Goal: Task Accomplishment & Management: Manage account settings

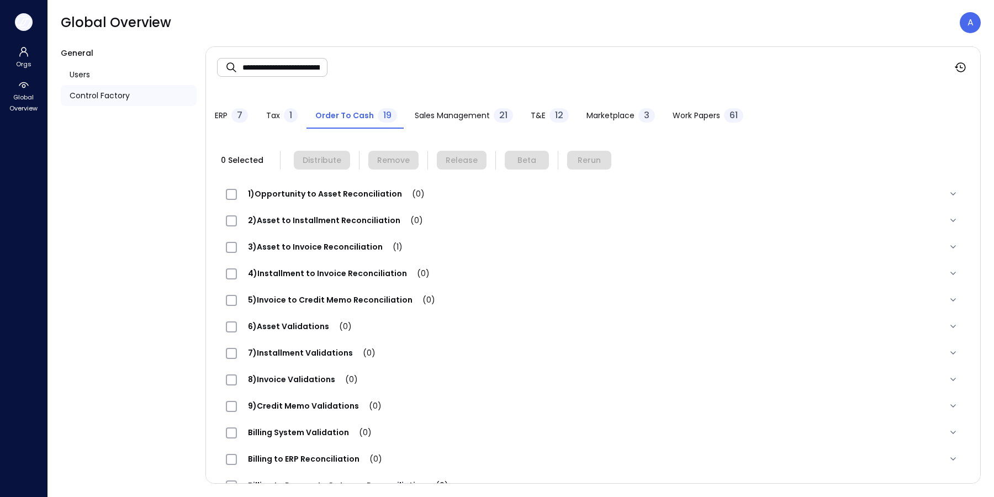
click at [26, 23] on icon "button" at bounding box center [23, 22] width 17 height 12
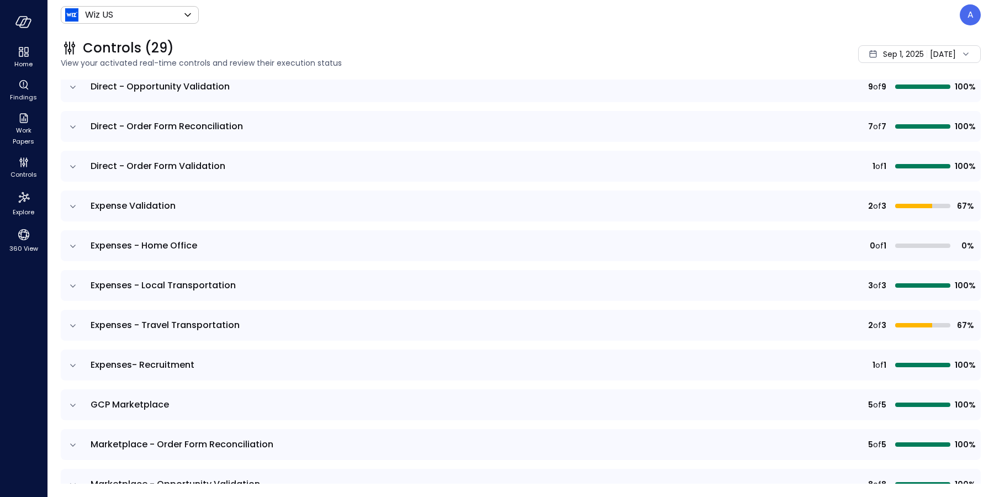
scroll to position [289, 0]
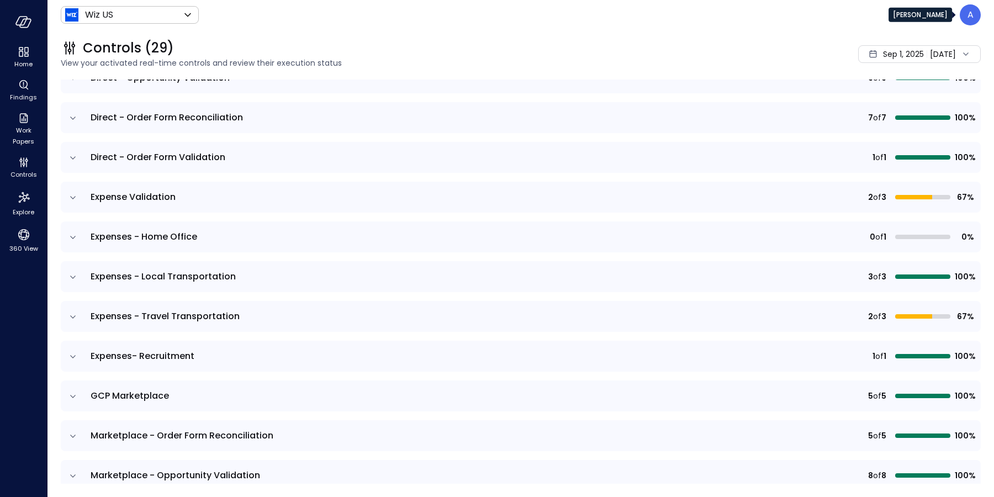
click at [966, 12] on div "A" at bounding box center [970, 14] width 21 height 21
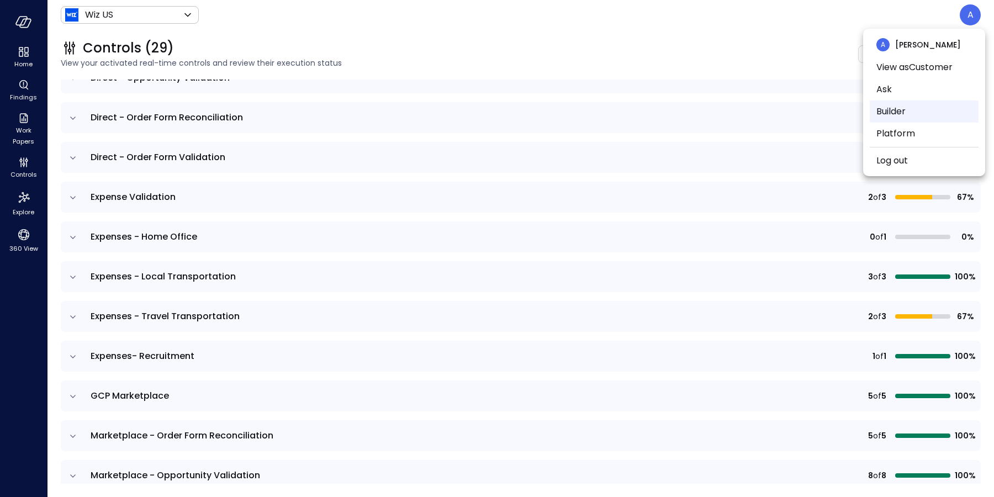
click at [928, 106] on li "Builder" at bounding box center [924, 112] width 109 height 22
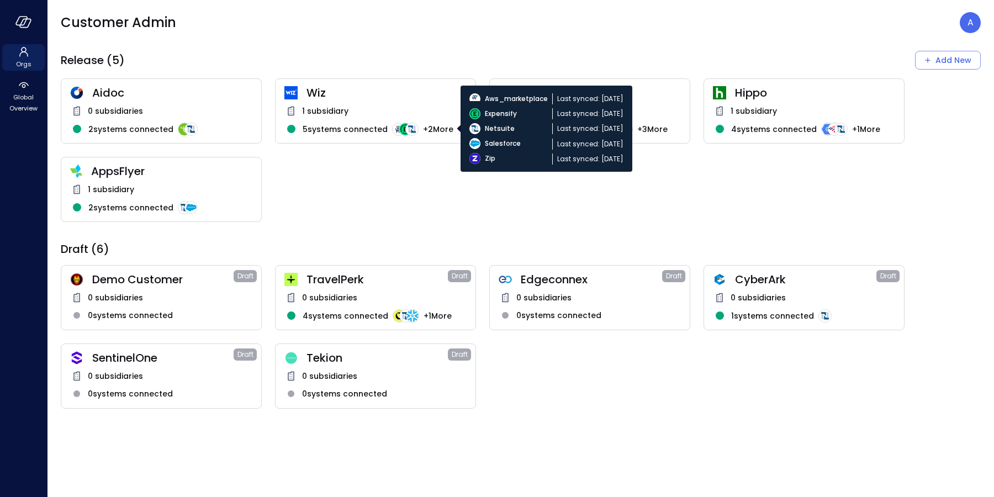
click at [397, 118] on div "1 subsidiary 5 systems connected + 2 More" at bounding box center [375, 126] width 182 height 45
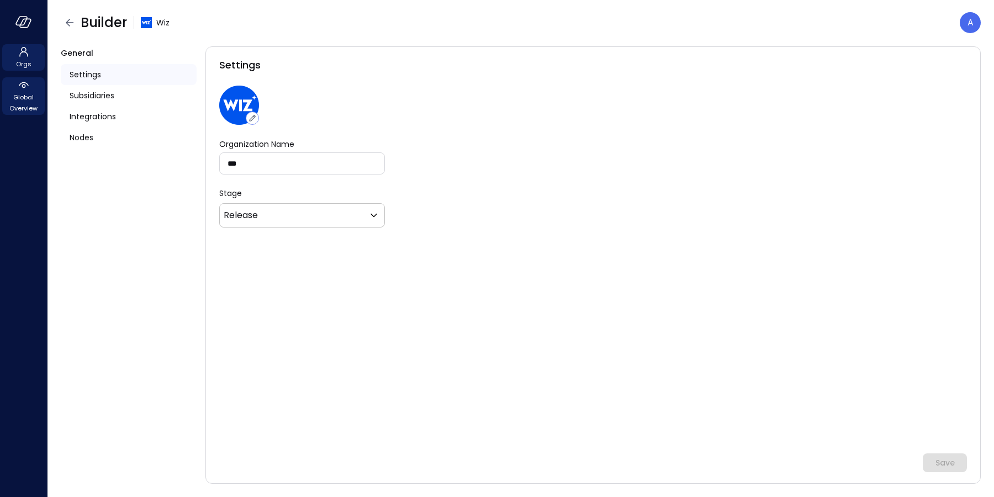
click at [20, 92] on span "Global Overview" at bounding box center [24, 103] width 34 height 22
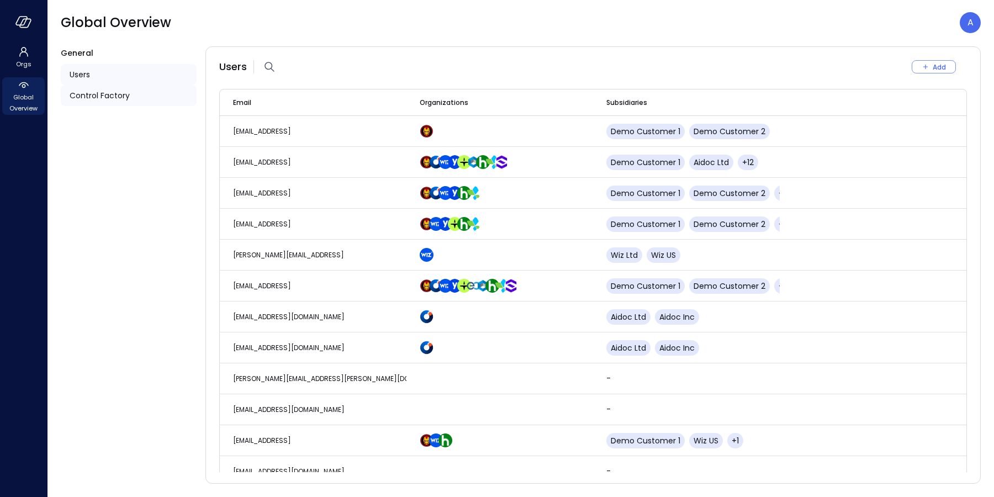
click at [126, 91] on span "Control Factory" at bounding box center [100, 95] width 60 height 12
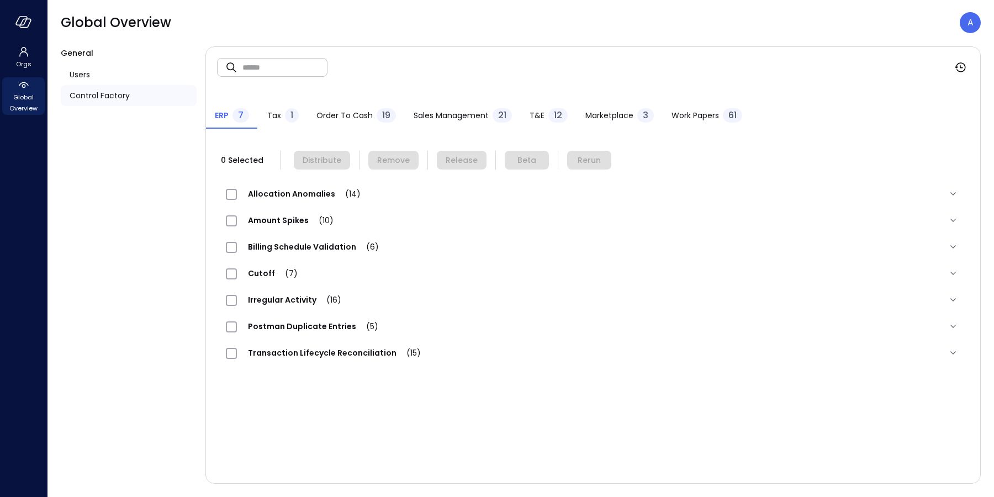
click at [361, 114] on span "Order to Cash" at bounding box center [344, 115] width 56 height 12
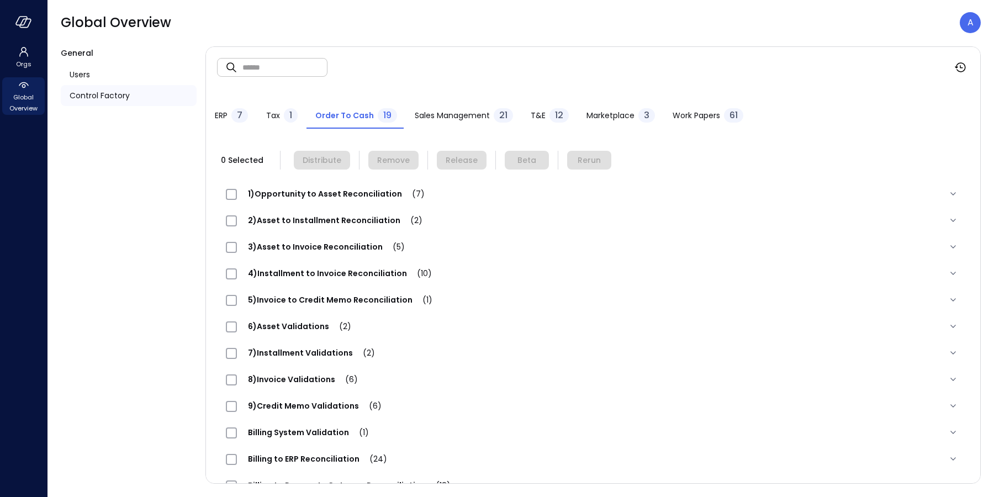
click at [537, 113] on span "T&E" at bounding box center [538, 115] width 15 height 12
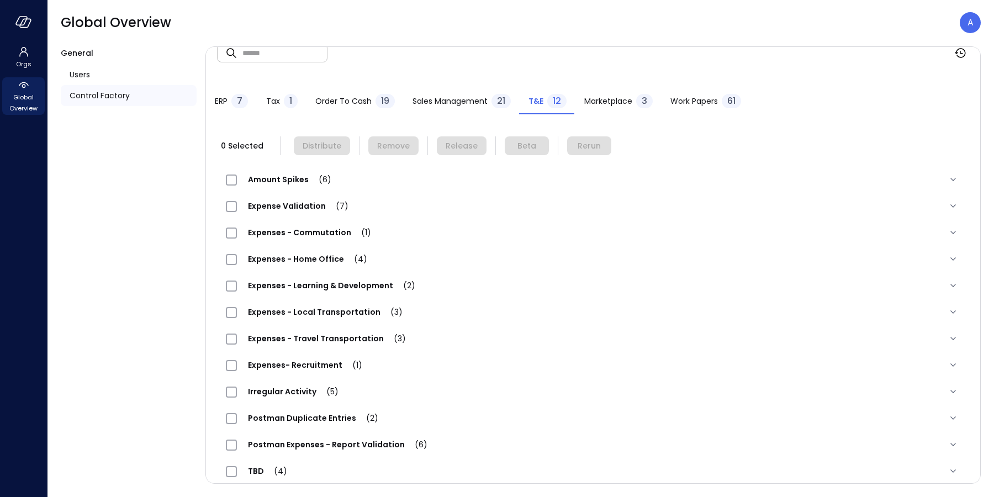
scroll to position [16, 0]
click at [295, 255] on span "Expenses - Home Office (4)" at bounding box center [307, 257] width 141 height 11
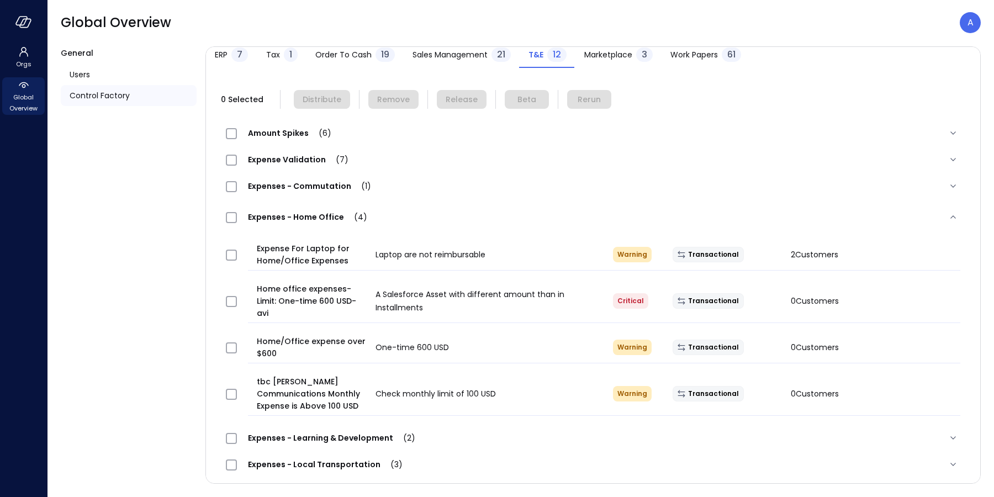
scroll to position [86, 0]
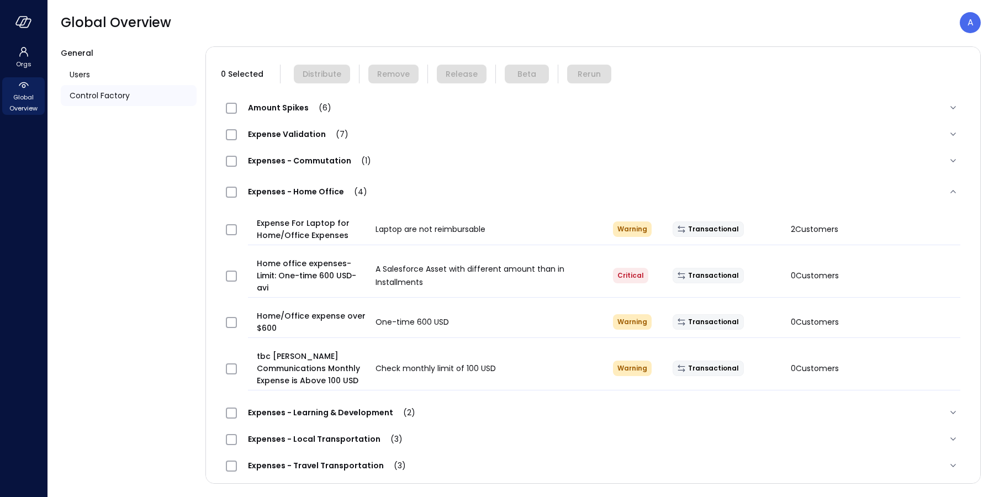
click at [277, 133] on span "Expense Validation (7)" at bounding box center [298, 134] width 123 height 11
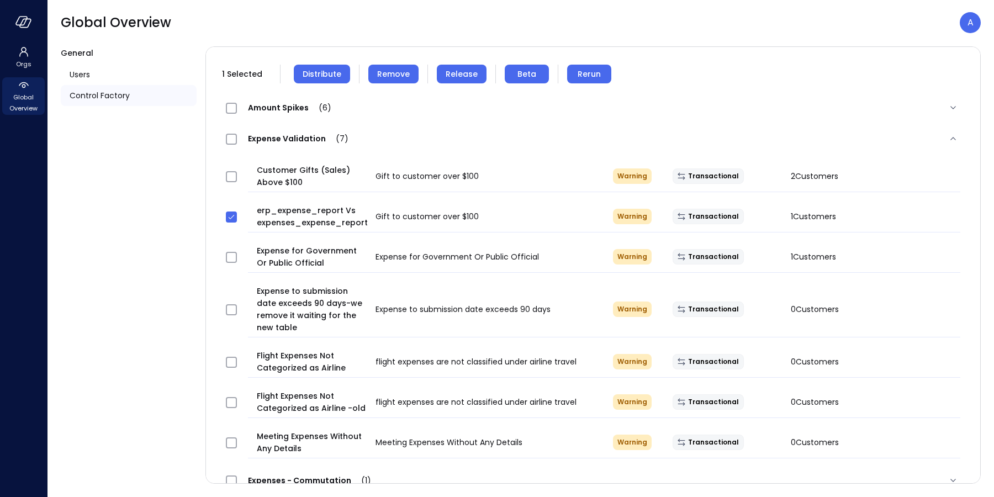
click at [381, 70] on span "Remove" at bounding box center [393, 74] width 33 height 12
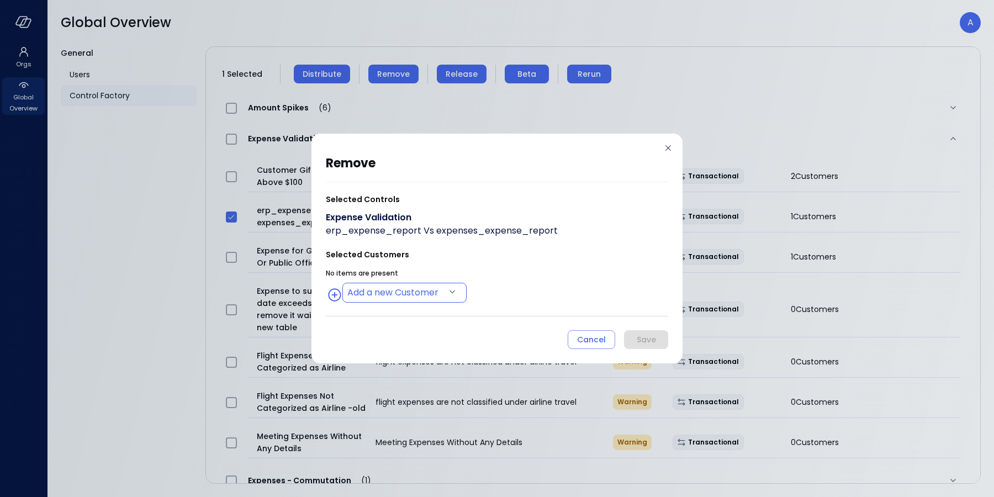
click at [431, 299] on body "Orgs Global Overview Global Overview A General Users Control Factory ​ ​ ERP 7 …" at bounding box center [497, 248] width 994 height 497
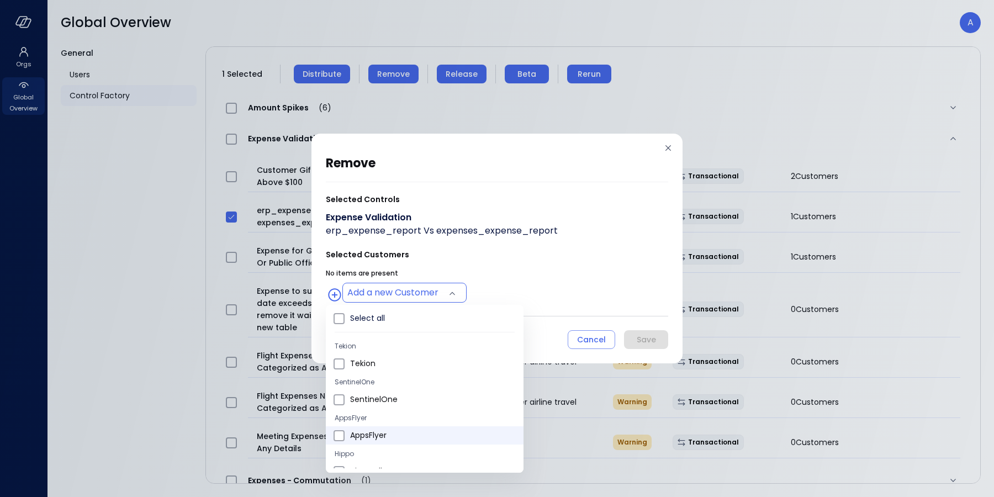
type input "**********"
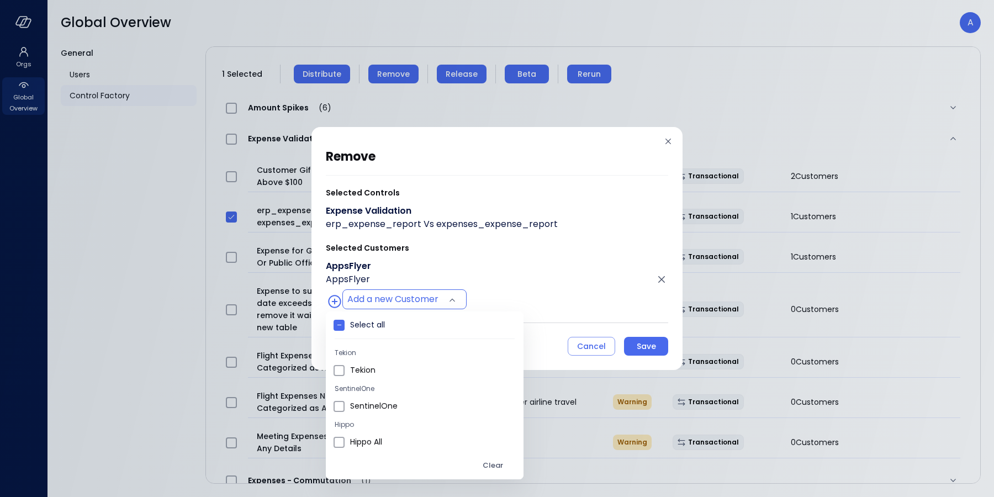
click at [514, 304] on div at bounding box center [497, 248] width 994 height 497
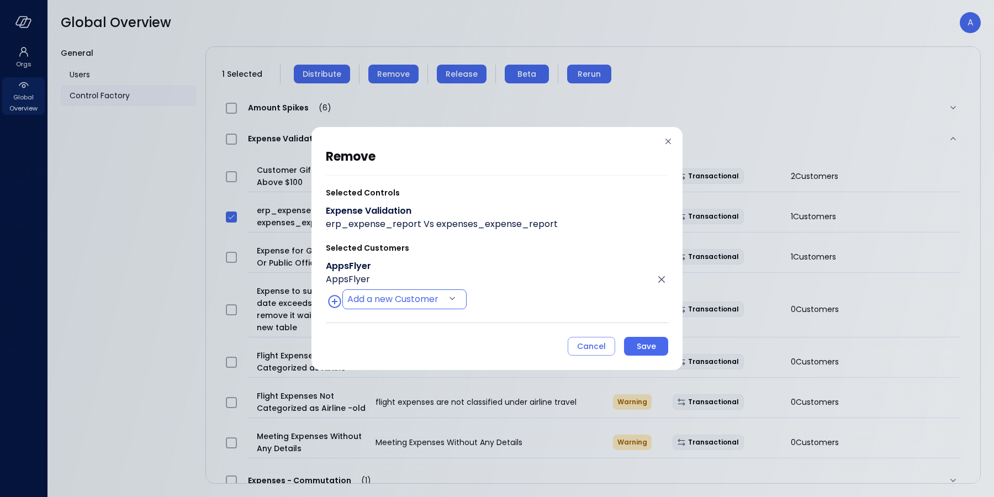
click at [424, 298] on body "Orgs Global Overview Global Overview A General Users Control Factory ​ ​ ERP 7 …" at bounding box center [497, 248] width 994 height 497
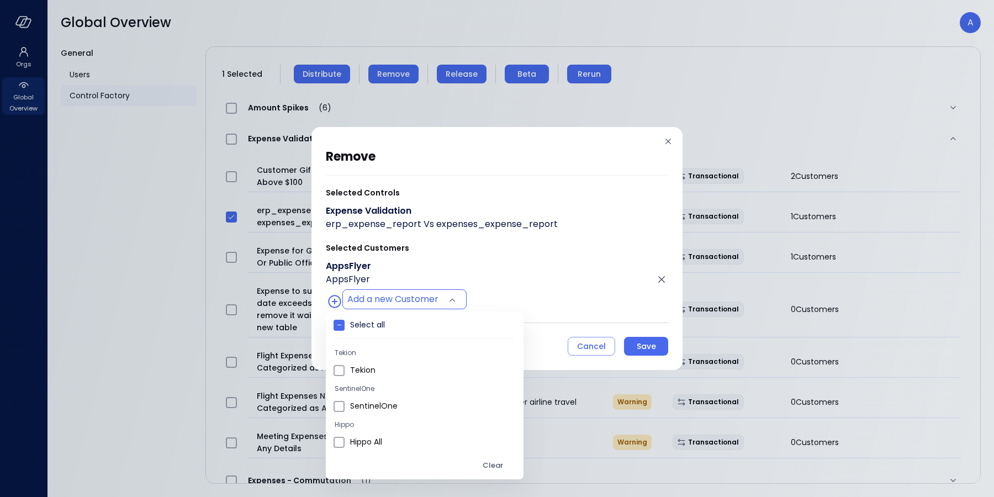
click at [537, 311] on div at bounding box center [497, 248] width 994 height 497
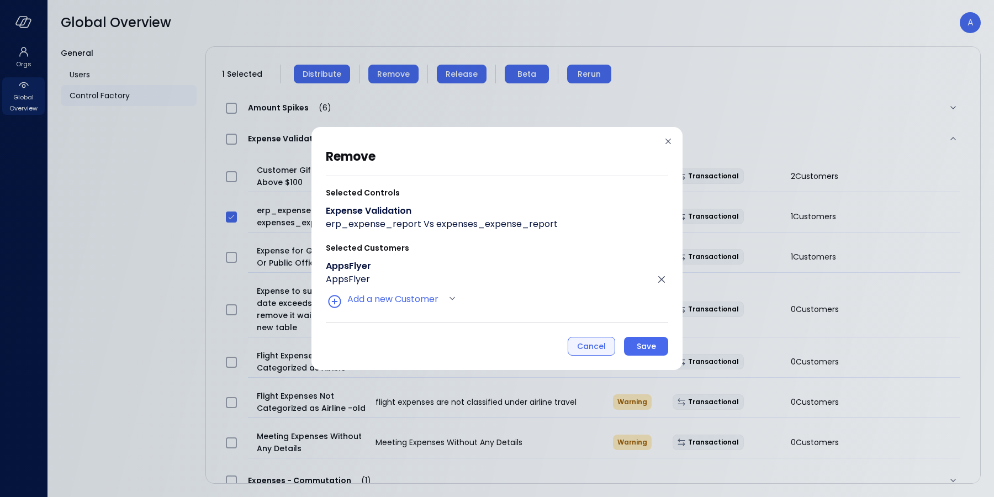
click at [584, 340] on div "Cancel" at bounding box center [591, 347] width 29 height 14
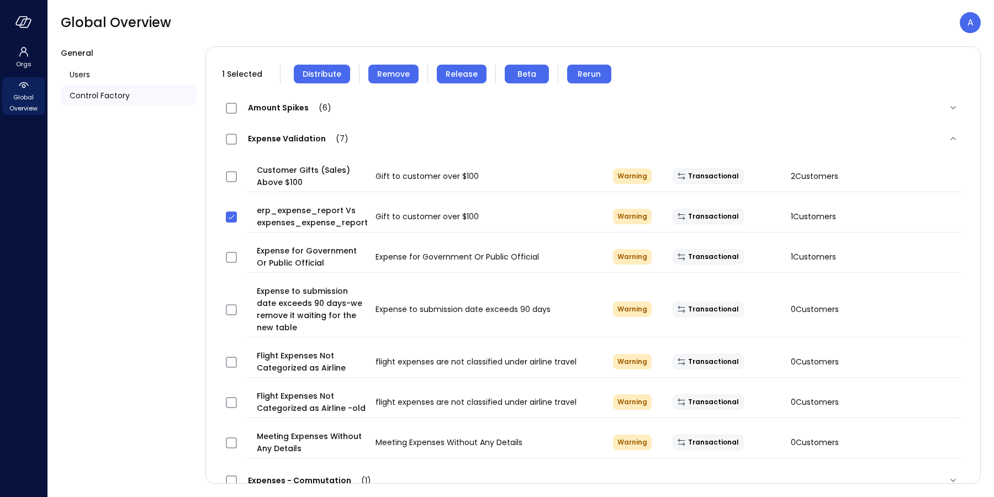
click at [382, 75] on span "Remove" at bounding box center [393, 74] width 33 height 12
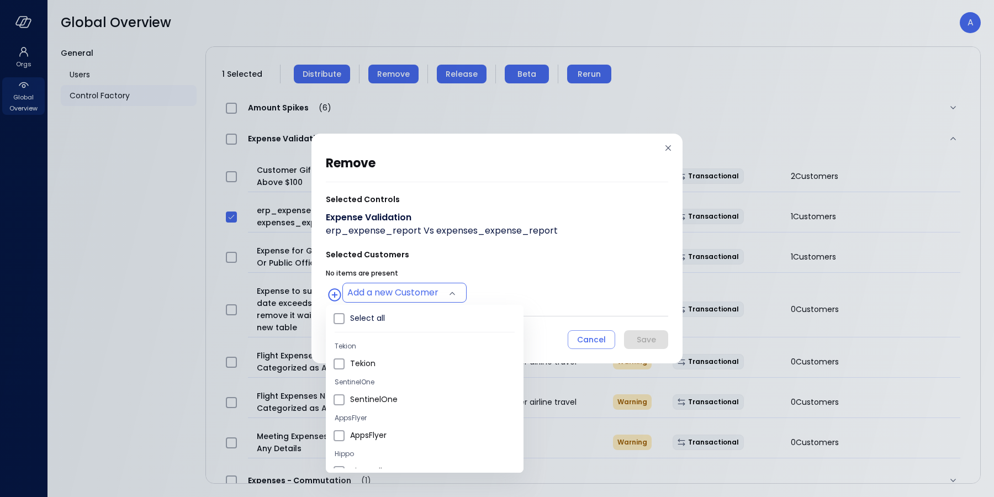
click at [425, 288] on body "Orgs Global Overview Global Overview A General Users Control Factory ​ ​ ERP 7 …" at bounding box center [497, 248] width 994 height 497
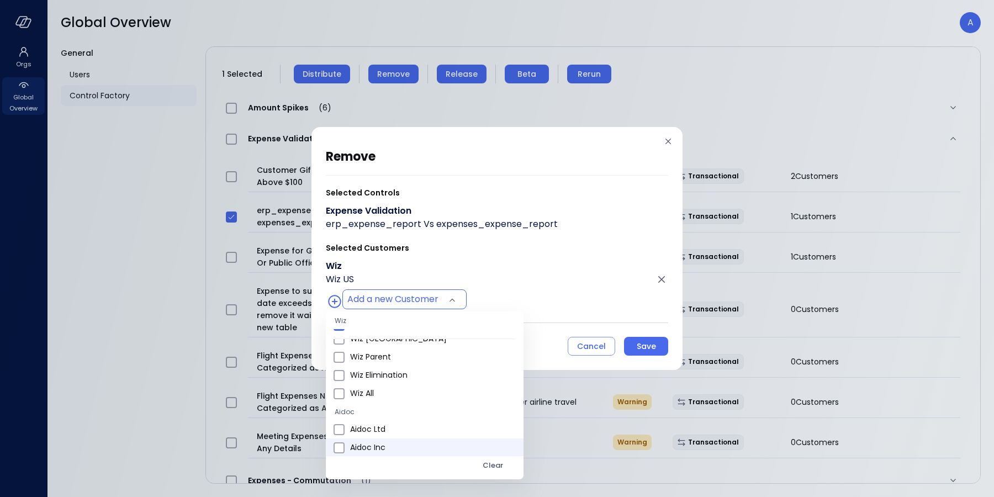
scroll to position [609, 0]
type input "**********"
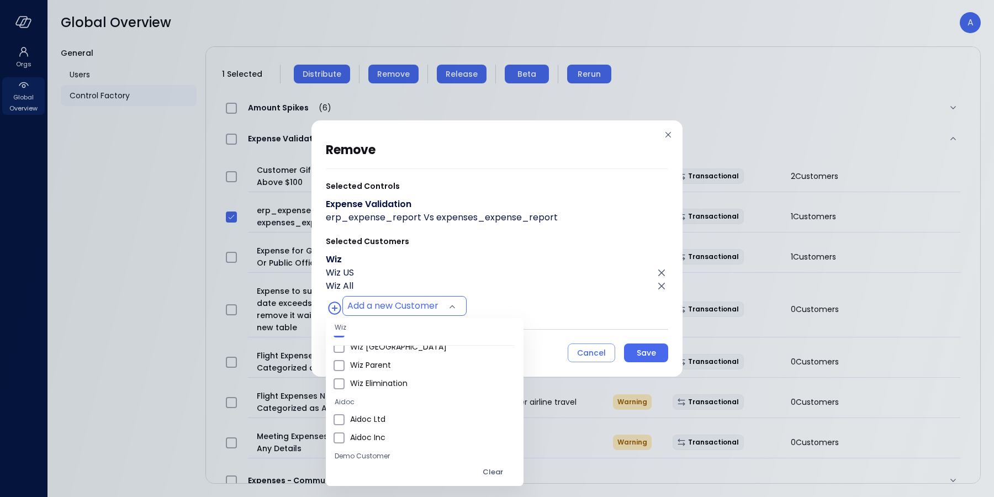
click at [637, 353] on div at bounding box center [497, 248] width 994 height 497
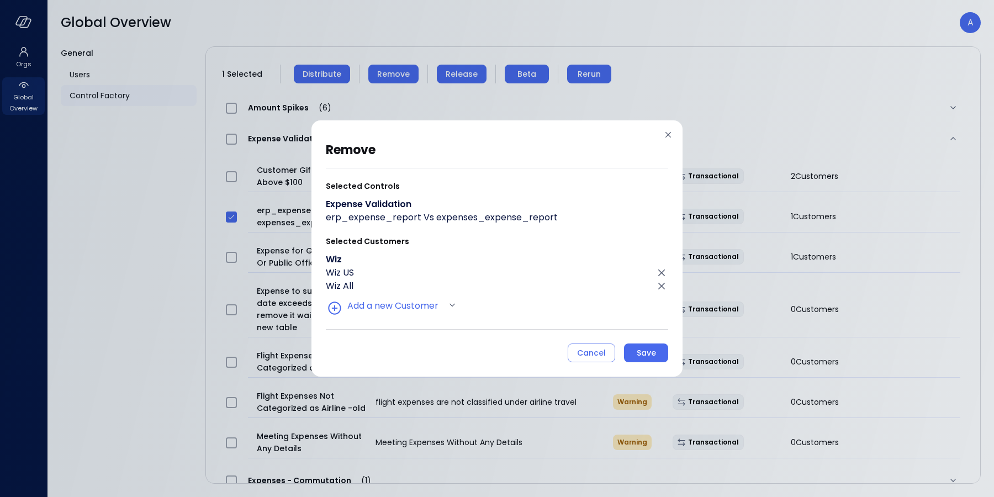
click at [652, 356] on div "Save" at bounding box center [646, 353] width 19 height 14
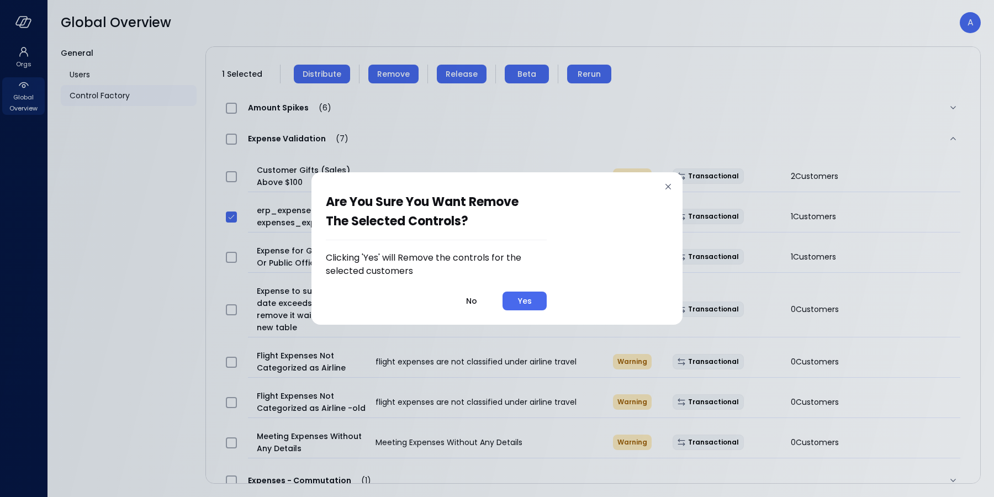
click at [531, 301] on div "Yes" at bounding box center [525, 301] width 14 height 14
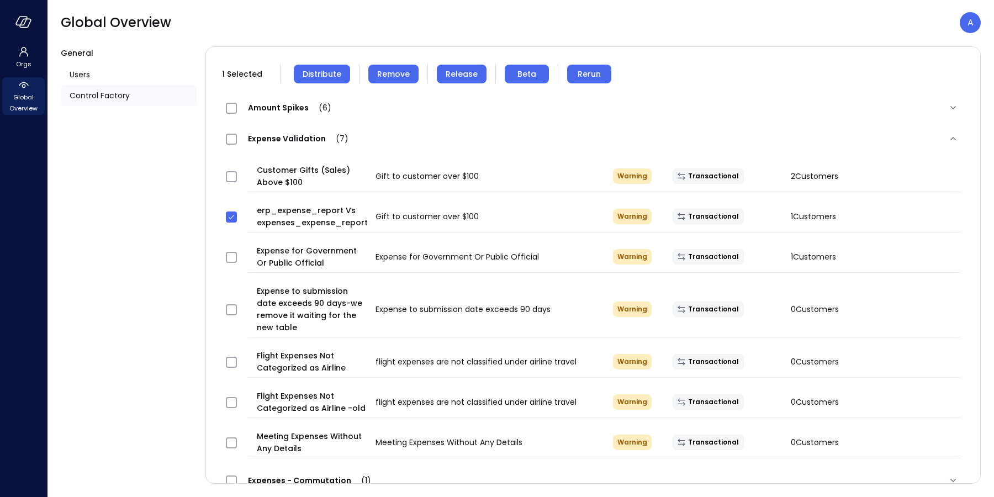
click at [384, 80] on button "Remove" at bounding box center [393, 74] width 50 height 19
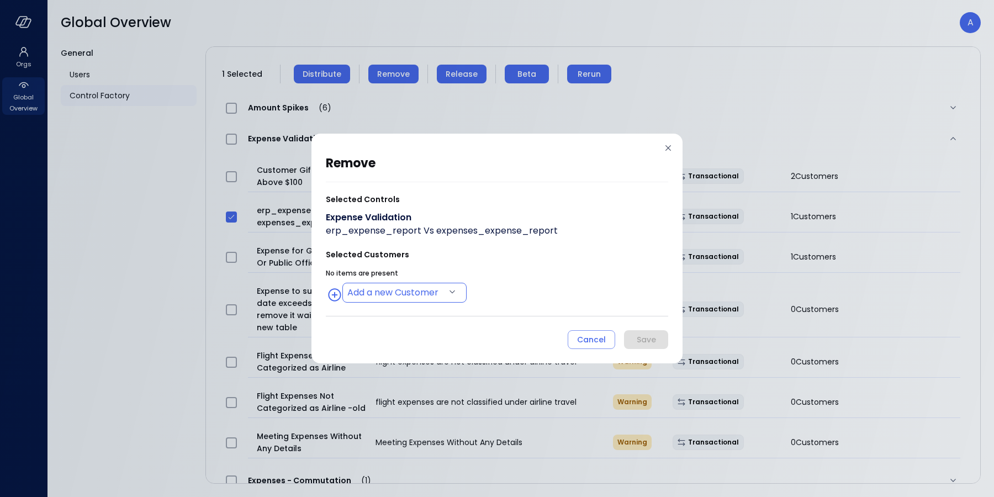
click at [398, 291] on body "Orgs Global Overview Global Overview A General Users Control Factory ​ ​ ERP 7 …" at bounding box center [497, 248] width 994 height 497
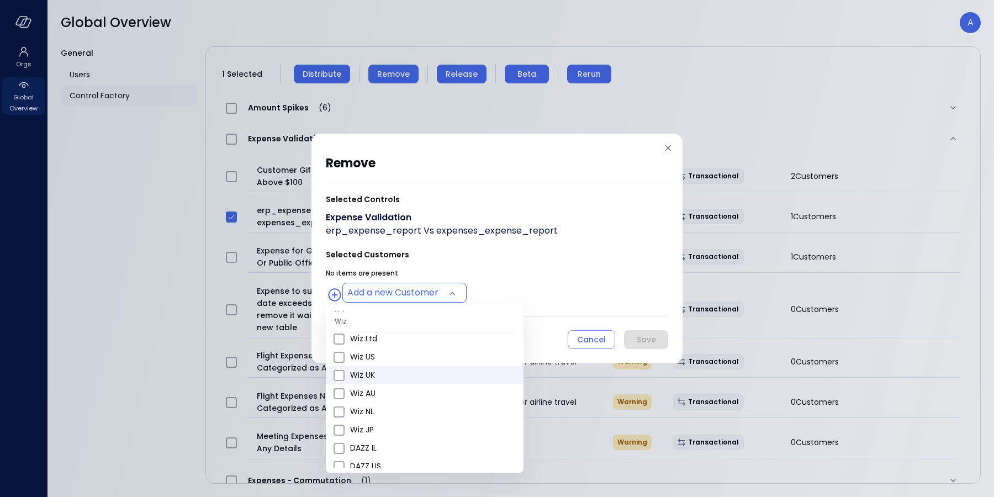
scroll to position [421, 0]
type input "**********"
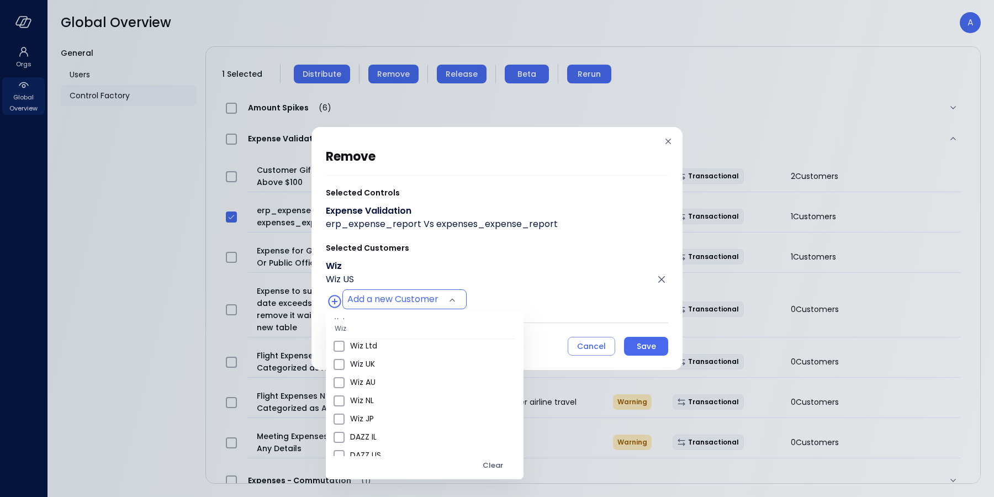
click at [588, 282] on div at bounding box center [497, 248] width 994 height 497
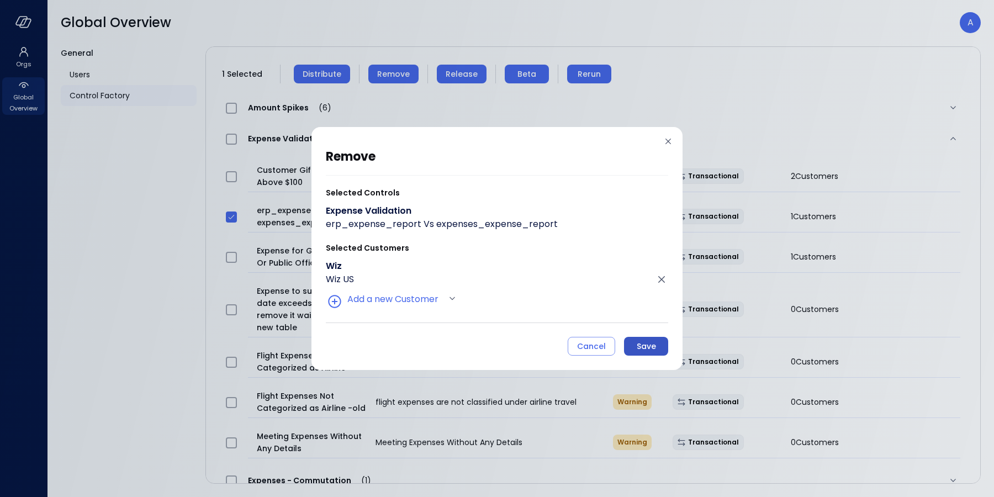
click at [648, 346] on div "Save" at bounding box center [646, 347] width 19 height 14
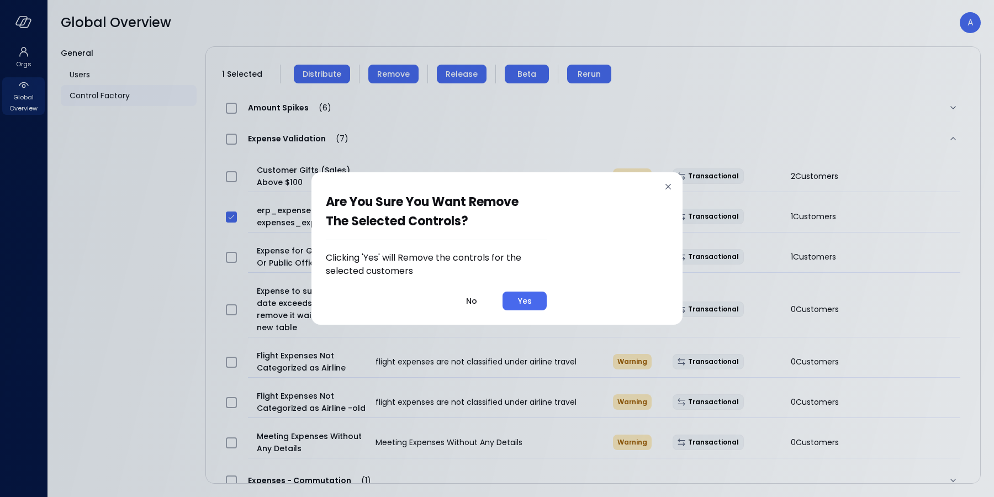
click at [535, 308] on button "Yes" at bounding box center [525, 301] width 44 height 19
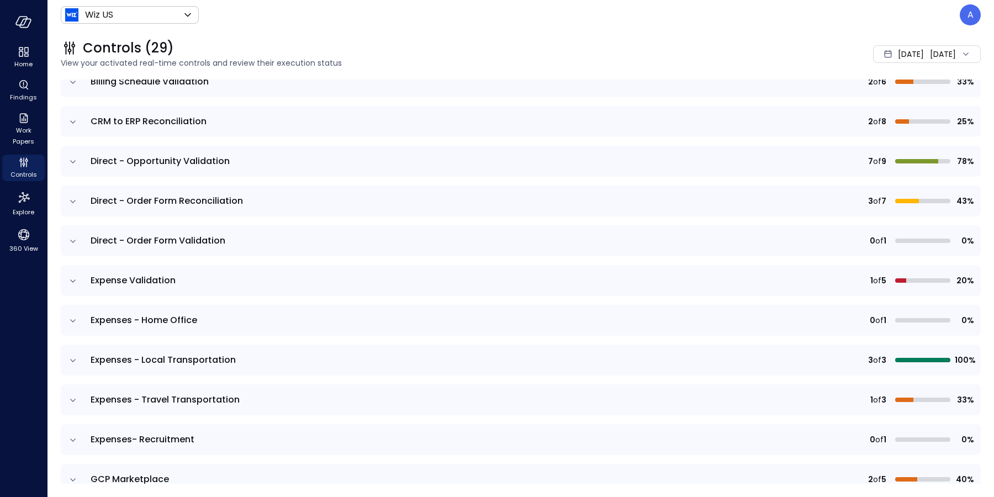
scroll to position [388, 0]
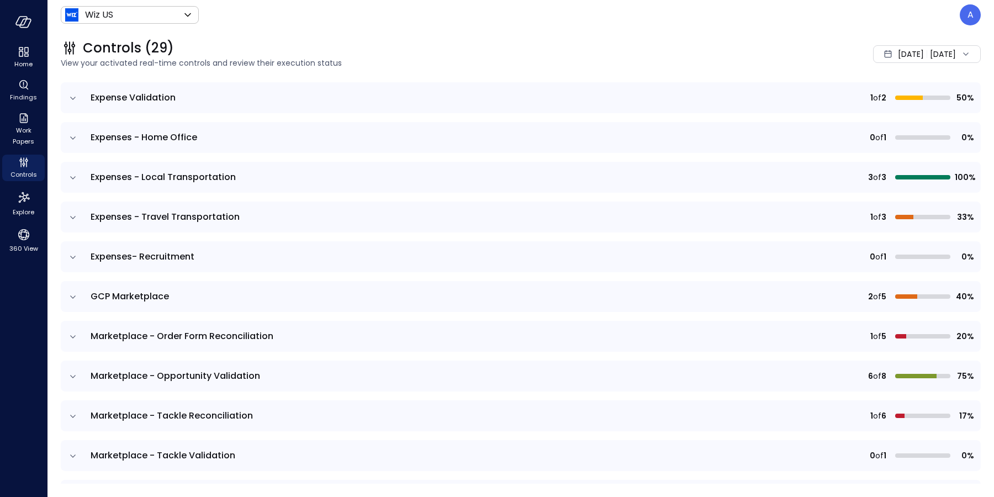
click at [80, 213] on td at bounding box center [72, 217] width 23 height 31
click at [73, 215] on icon "expand row" at bounding box center [72, 217] width 11 height 11
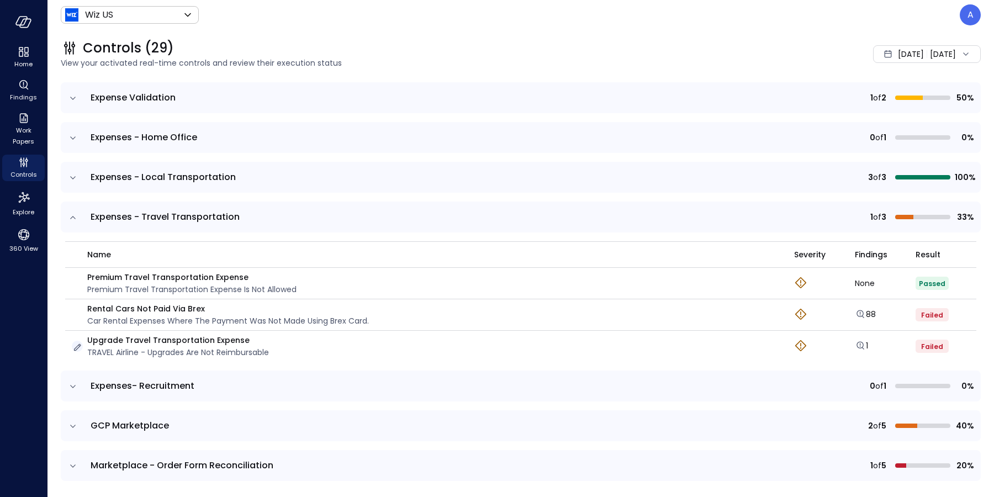
click at [75, 347] on icon "button" at bounding box center [77, 347] width 7 height 7
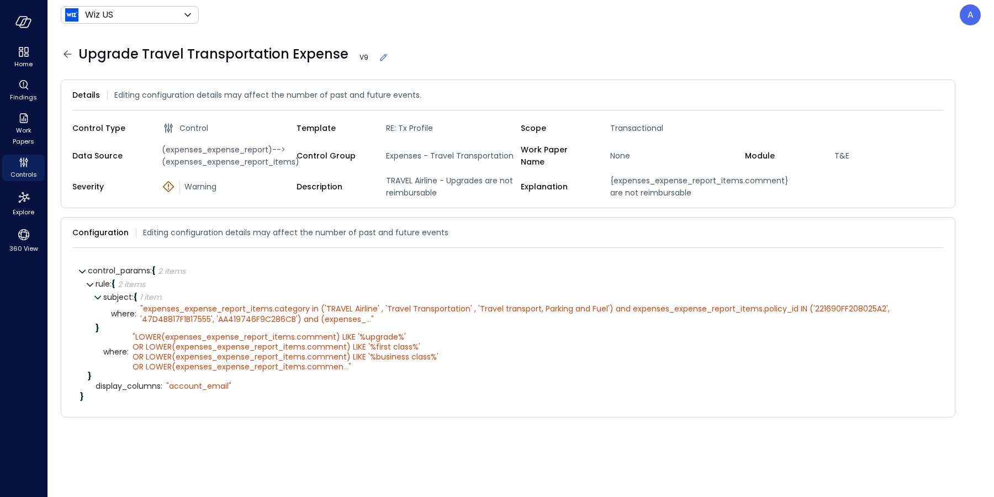
click at [147, 53] on span "Upgrade Travel Transportation Expense V 9" at bounding box center [233, 54] width 310 height 18
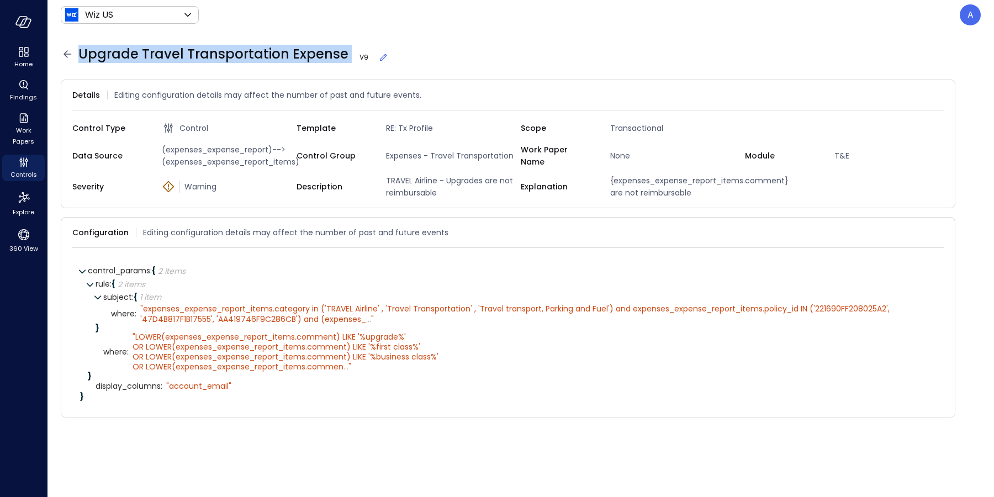
click at [147, 53] on span "Upgrade Travel Transportation Expense V 9" at bounding box center [233, 54] width 310 height 18
copy span "Upgrade Travel Transportation Expense"
click at [64, 53] on icon at bounding box center [67, 53] width 13 height 13
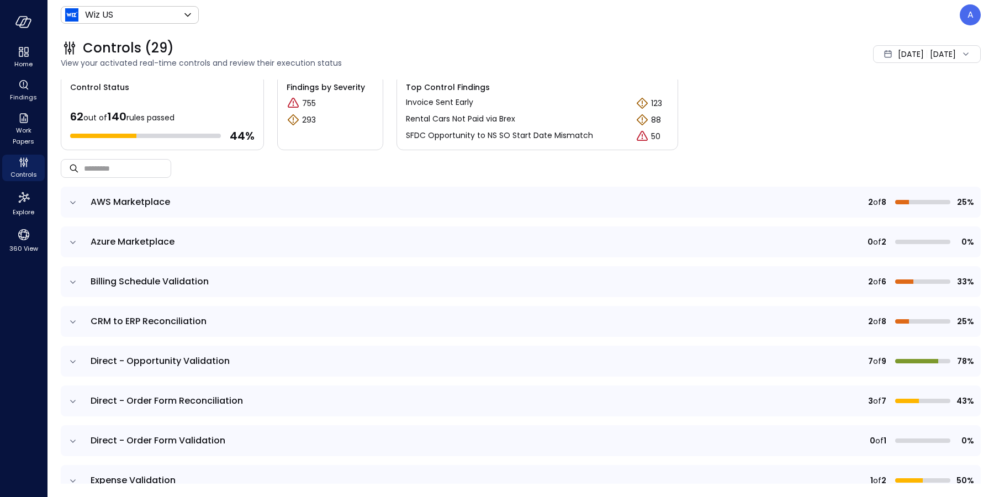
scroll to position [261, 0]
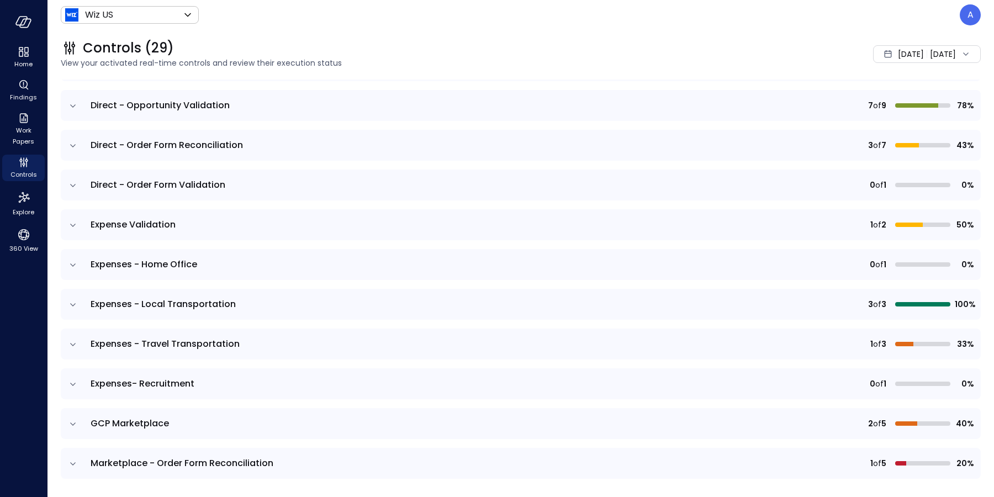
click at [73, 227] on icon "expand row" at bounding box center [72, 225] width 11 height 11
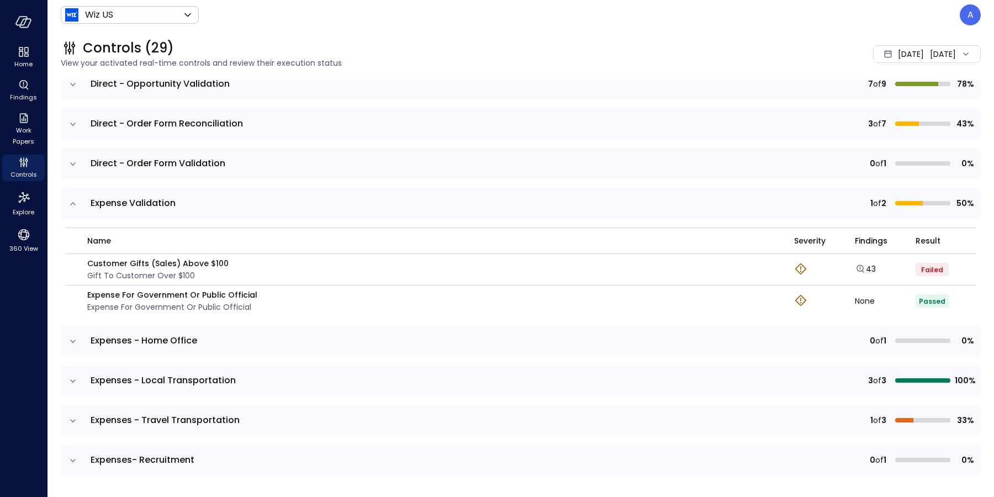
click at [72, 339] on icon "expand row" at bounding box center [72, 341] width 11 height 11
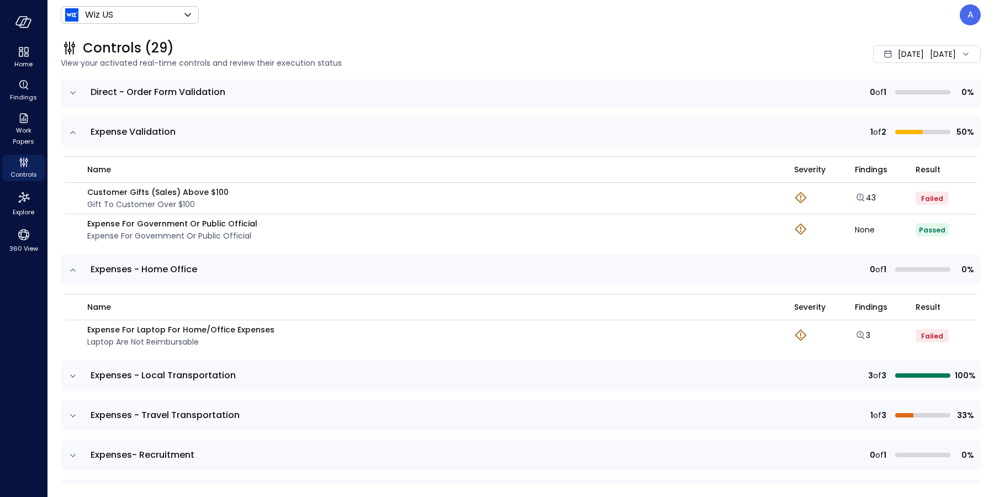
scroll to position [413, 0]
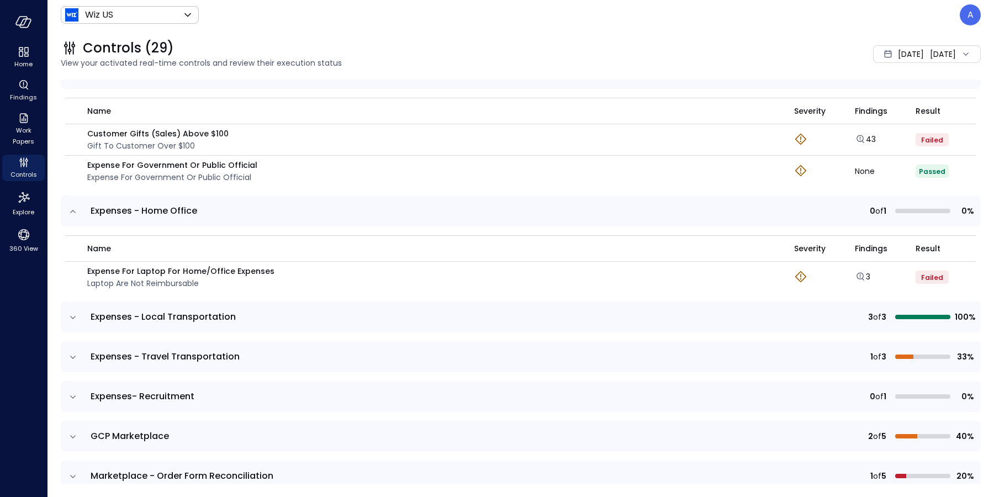
click at [72, 319] on icon "expand row" at bounding box center [72, 317] width 11 height 11
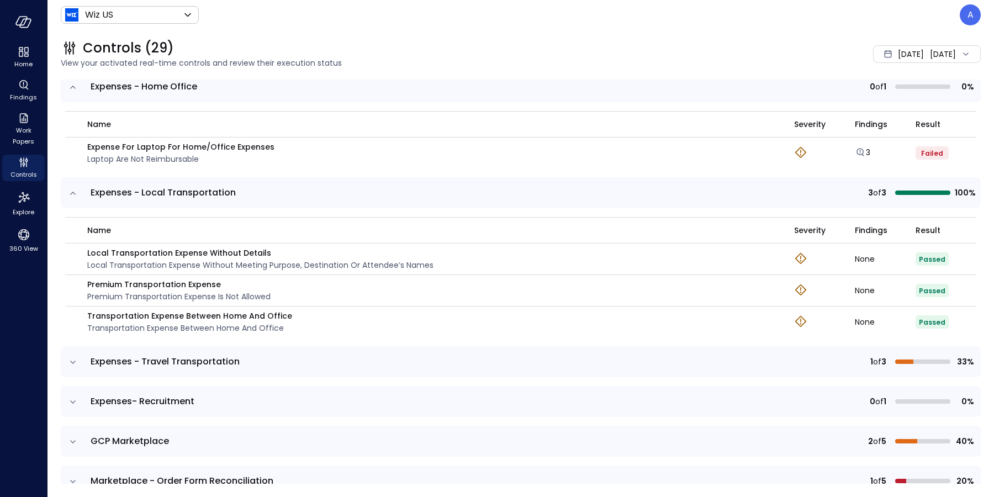
scroll to position [537, 0]
click at [73, 363] on icon "expand row" at bounding box center [72, 361] width 11 height 11
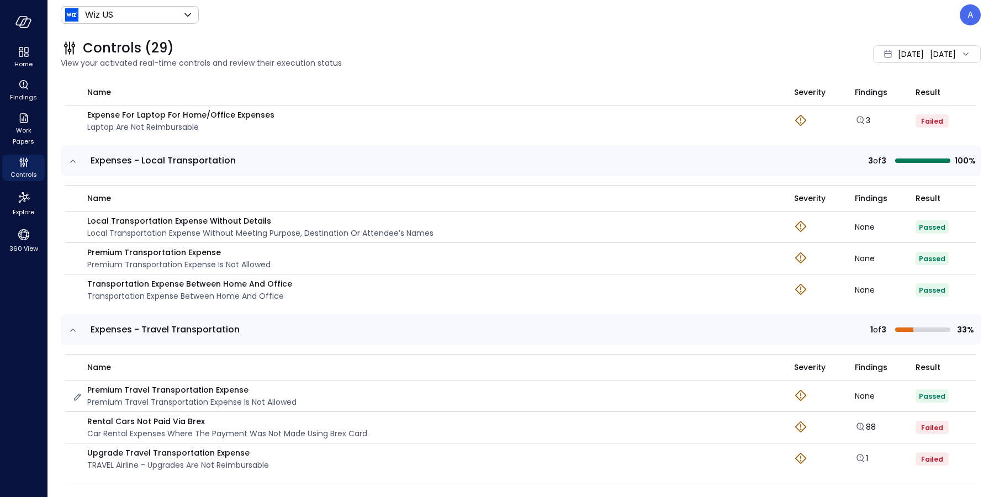
scroll to position [765, 0]
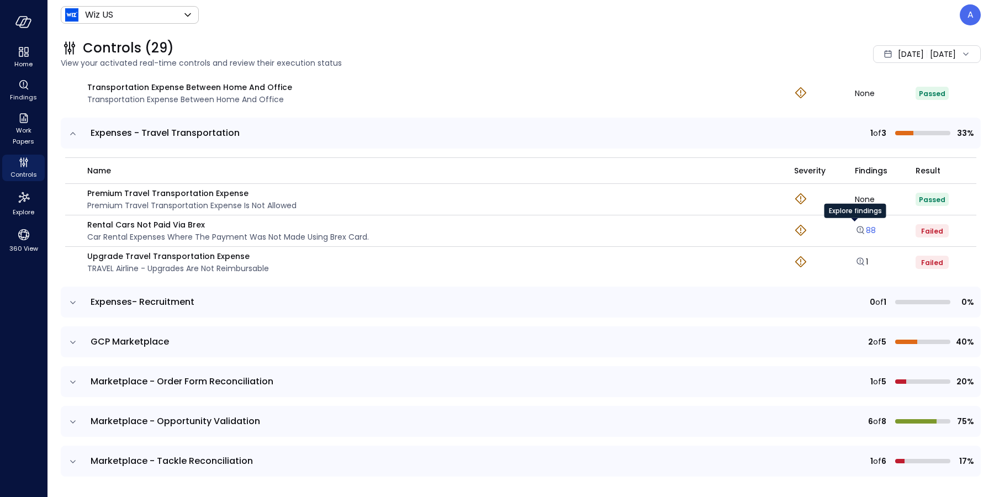
click at [855, 228] on icon "Explore findings" at bounding box center [860, 230] width 11 height 11
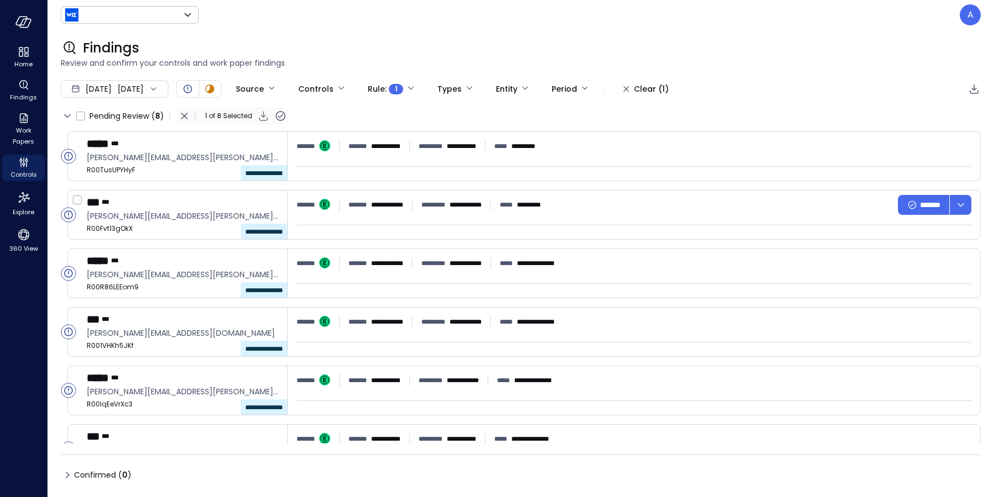
type input "******"
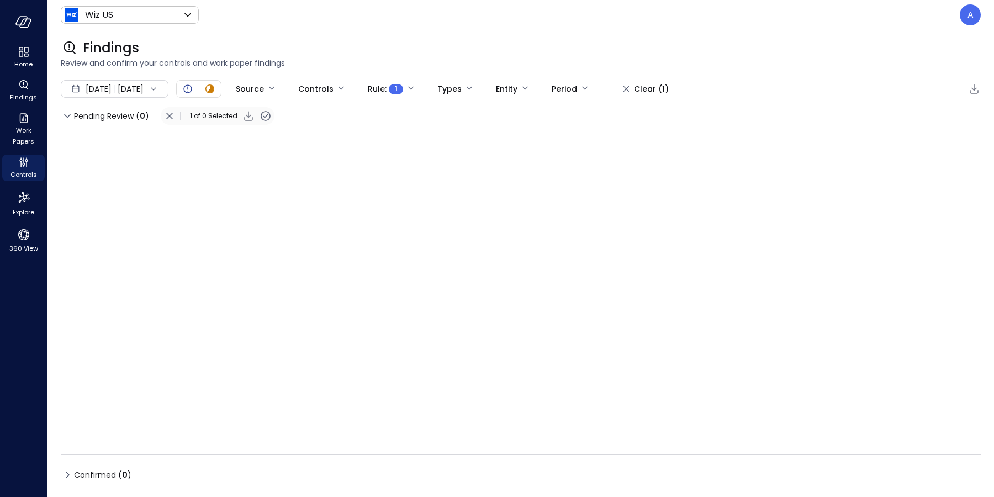
type input "****"
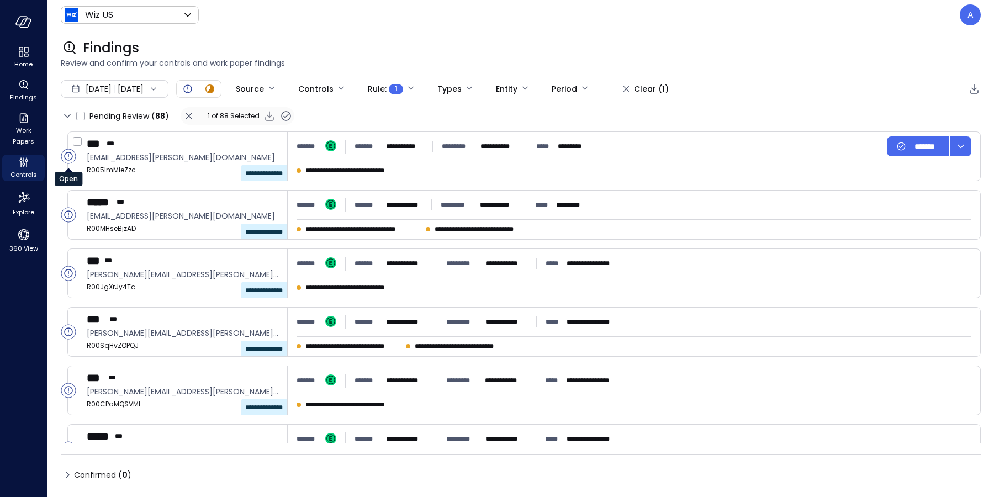
click at [70, 157] on circle "Open" at bounding box center [68, 156] width 14 height 14
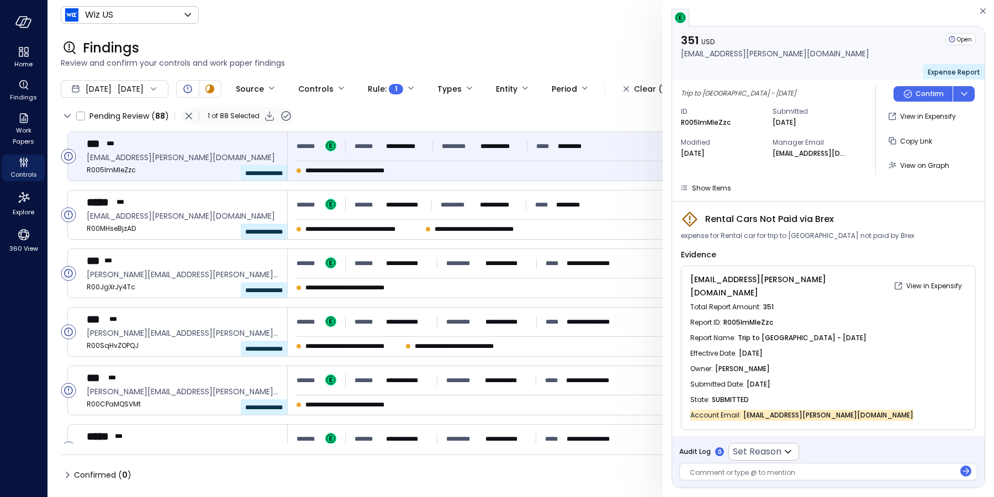
click at [759, 234] on span "expense for Rental car for trip to Louisville not paid by Brex" at bounding box center [798, 235] width 234 height 11
click at [712, 236] on span "expense for Rental car for trip to Louisville not paid by Brex" at bounding box center [798, 235] width 234 height 11
drag, startPoint x: 712, startPoint y: 236, endPoint x: 736, endPoint y: 236, distance: 23.7
click at [715, 236] on span "expense for Rental car for trip to Louisville not paid by Brex" at bounding box center [798, 235] width 234 height 11
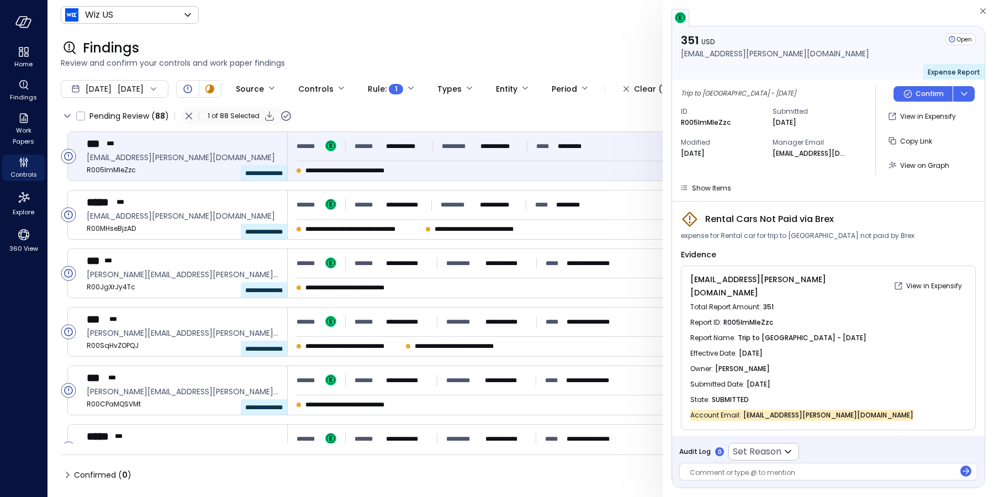
drag, startPoint x: 755, startPoint y: 235, endPoint x: 766, endPoint y: 235, distance: 11.0
click at [758, 235] on span "expense for Rental car for trip to Louisville not paid by Brex" at bounding box center [798, 235] width 234 height 11
click at [766, 235] on span "expense for Rental car for trip to Louisville not paid by Brex" at bounding box center [798, 235] width 234 height 11
click at [811, 233] on span "expense for Rental car for trip to Louisville not paid by Brex" at bounding box center [798, 235] width 234 height 11
click at [808, 234] on span "expense for Rental car for trip to Louisville not paid by Brex" at bounding box center [798, 235] width 234 height 11
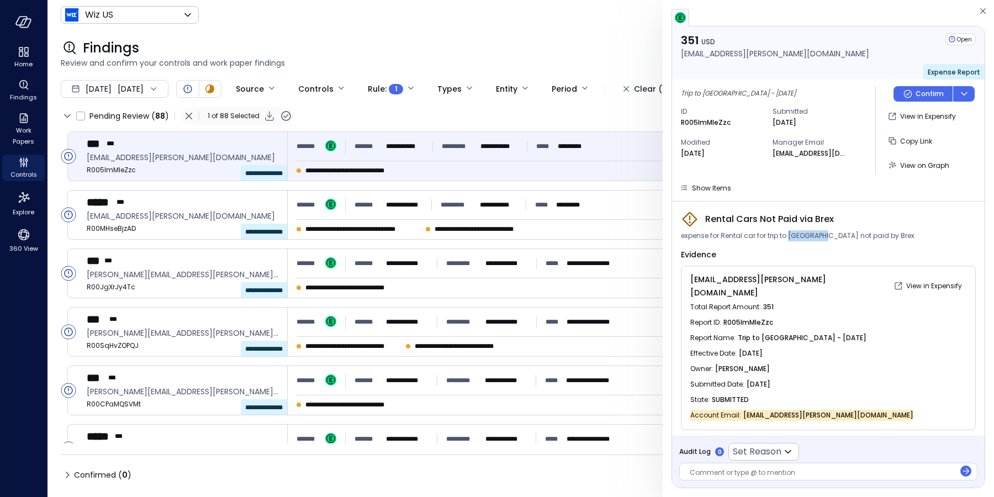
click at [808, 234] on span "expense for Rental car for trip to Louisville not paid by Brex" at bounding box center [798, 235] width 234 height 11
copy span "Louisville"
click at [714, 191] on span "Show Items" at bounding box center [711, 187] width 39 height 9
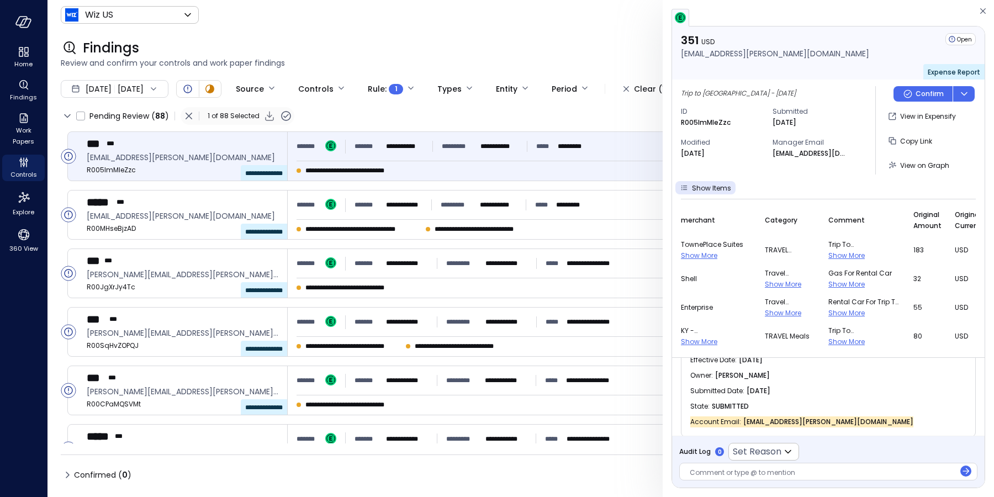
scroll to position [53, 0]
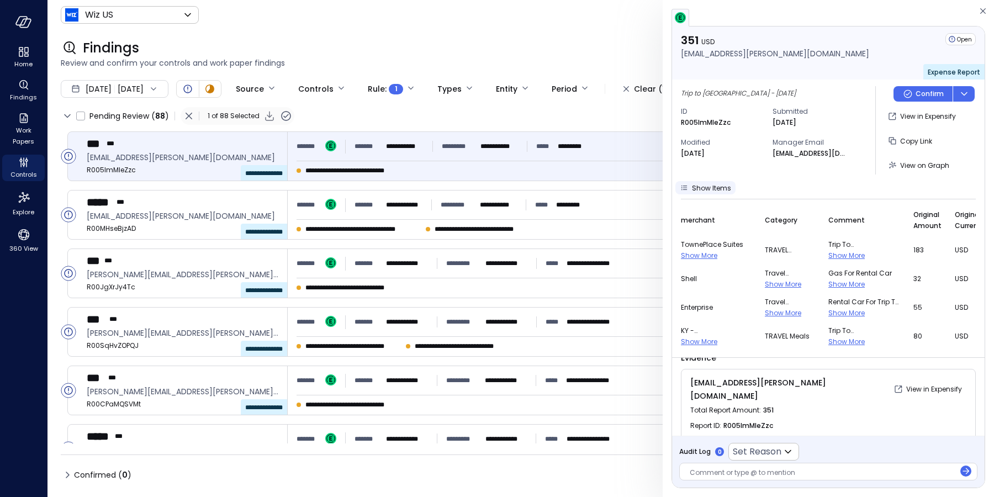
click at [707, 191] on span "Show Items" at bounding box center [711, 187] width 39 height 9
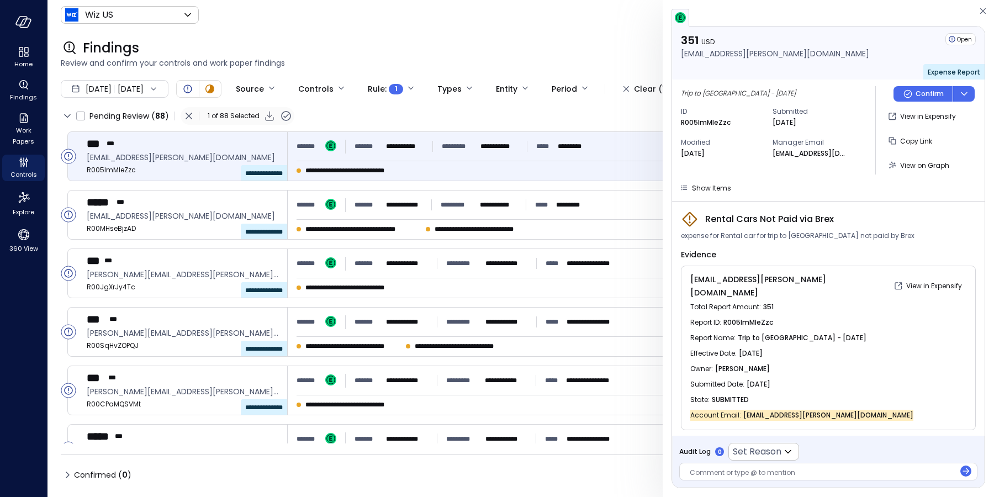
drag, startPoint x: 683, startPoint y: 232, endPoint x: 870, endPoint y: 237, distance: 187.8
click at [865, 236] on span "expense for Rental car for trip to Louisville not paid by Brex" at bounding box center [798, 235] width 234 height 11
drag, startPoint x: 874, startPoint y: 238, endPoint x: 751, endPoint y: 238, distance: 123.2
click at [754, 238] on div "expense for Rental car for trip to Louisville not paid by Brex" at bounding box center [828, 235] width 295 height 11
click at [20, 173] on span "Controls" at bounding box center [23, 174] width 27 height 11
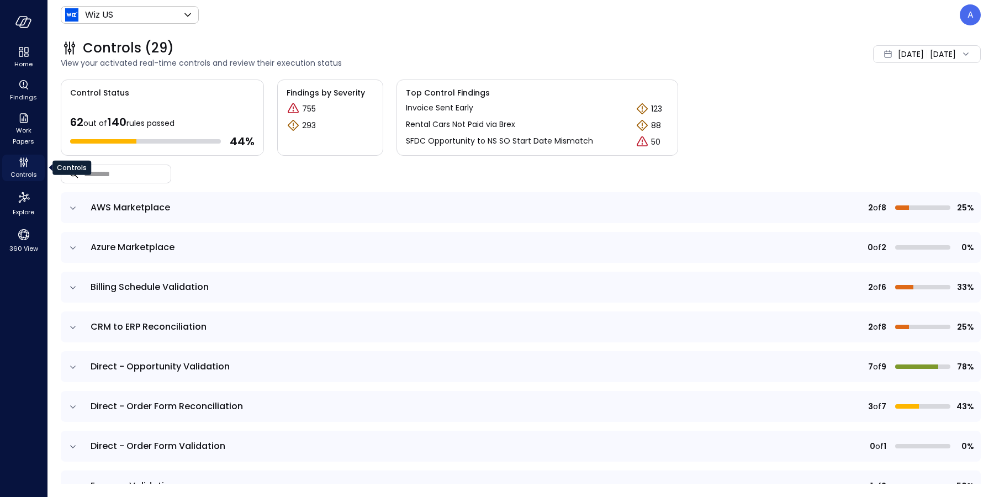
click at [25, 168] on icon "Controls" at bounding box center [23, 162] width 13 height 13
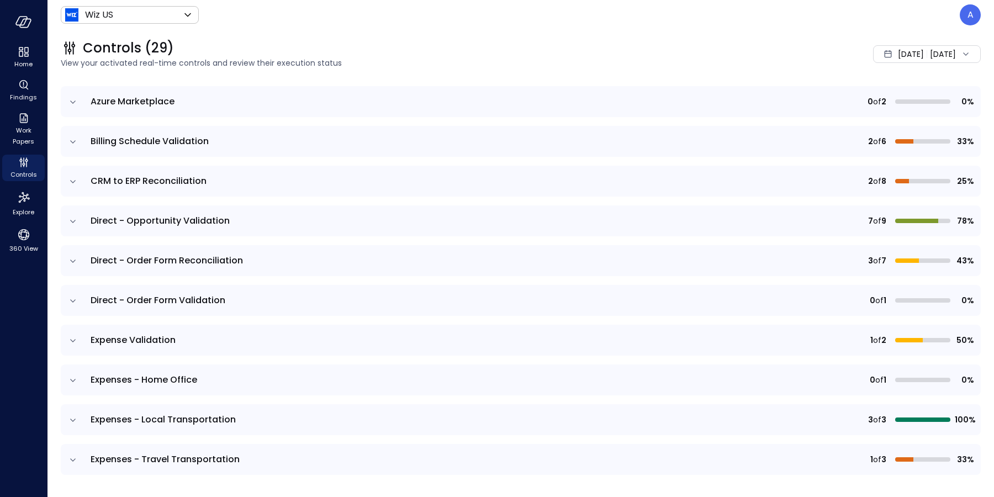
click at [74, 339] on icon "expand row" at bounding box center [72, 340] width 11 height 11
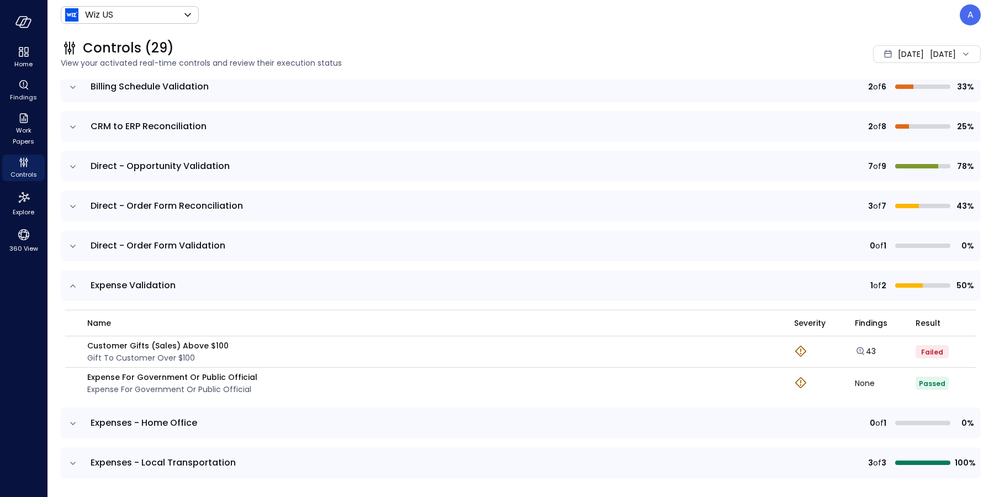
scroll to position [258, 0]
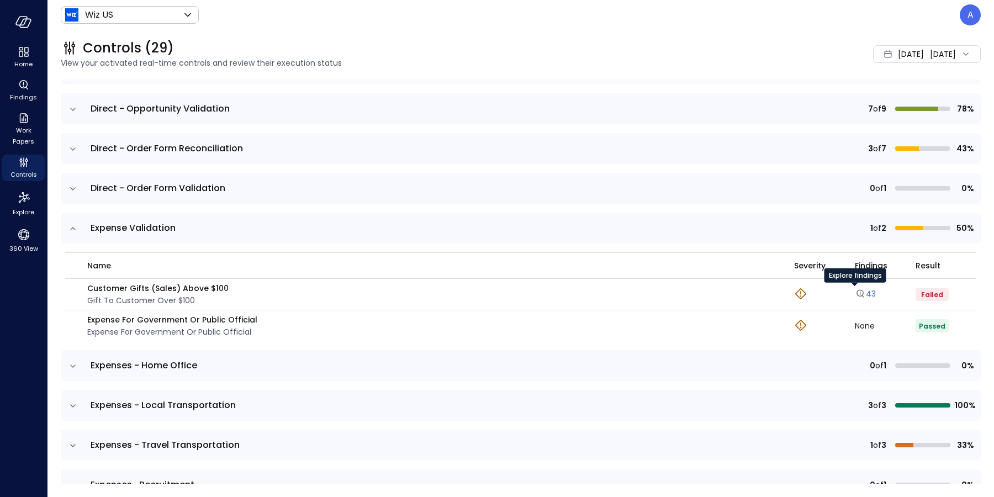
click at [860, 294] on icon "Explore findings" at bounding box center [860, 294] width 1 height 1
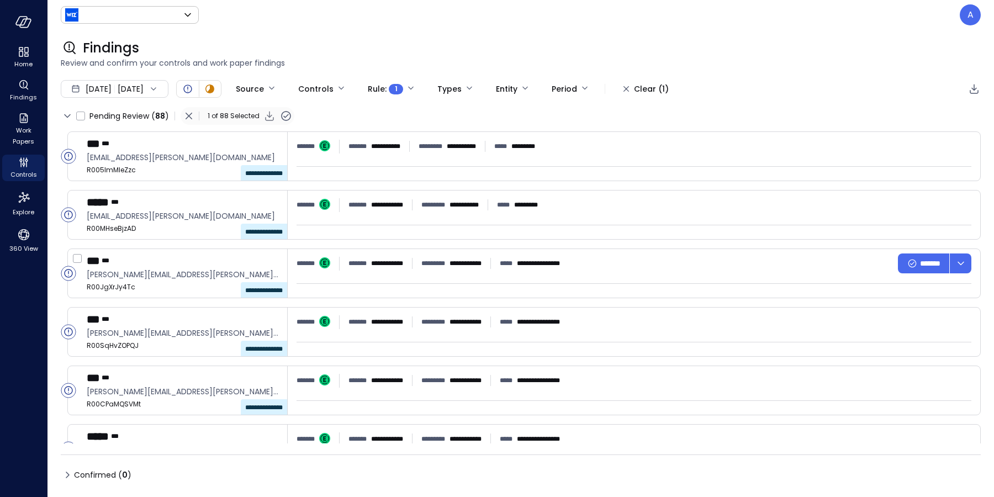
type input "******"
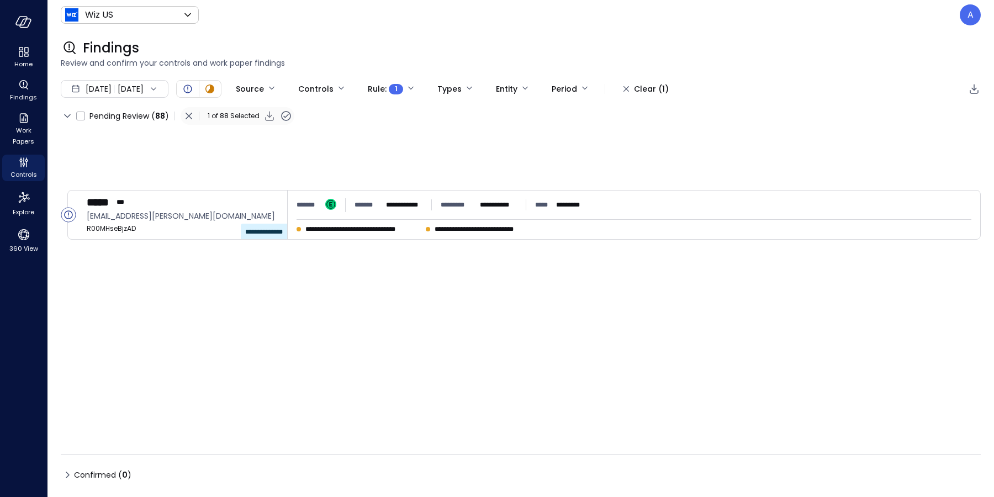
type input "****"
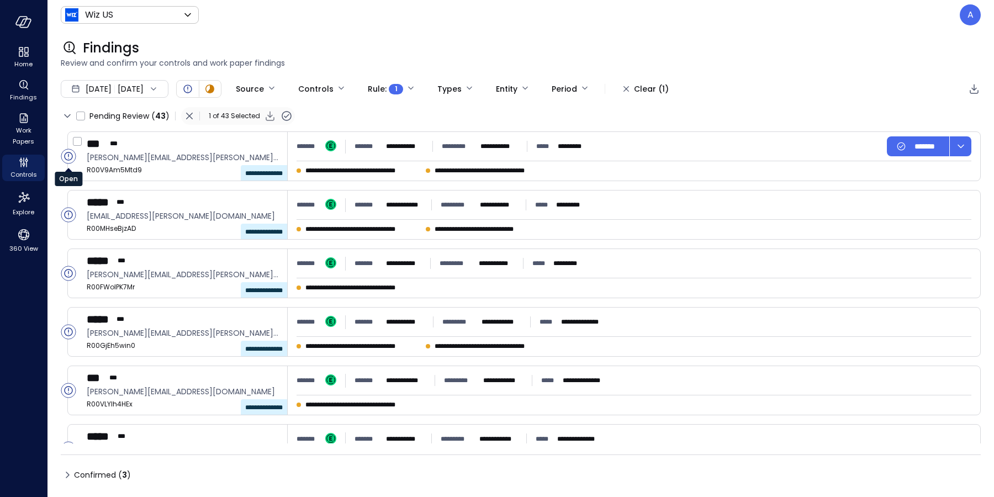
click at [68, 157] on circle "Open" at bounding box center [68, 156] width 14 height 14
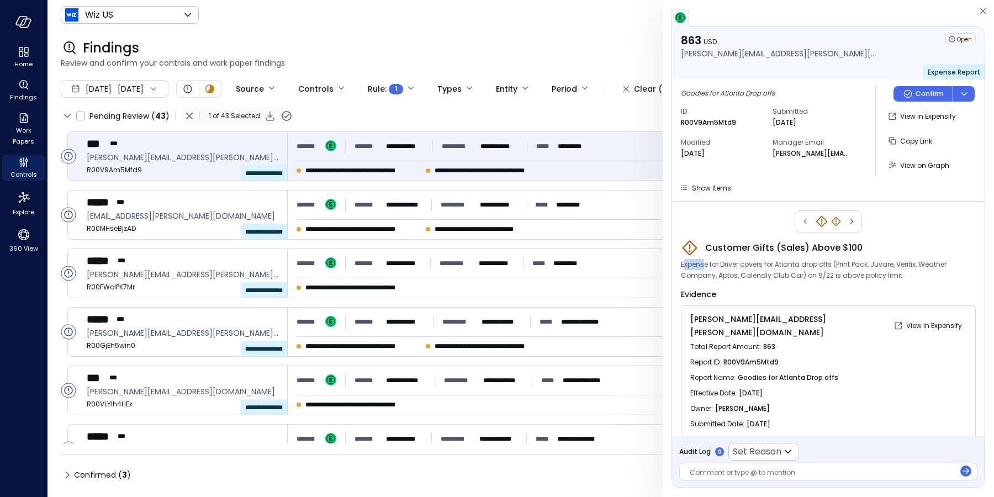
drag, startPoint x: 683, startPoint y: 266, endPoint x: 702, endPoint y: 264, distance: 19.5
click at [702, 264] on span "Expense for Driver covers for Atlanta drop offs (Print Pack, Juvare, Veritix, W…" at bounding box center [828, 270] width 295 height 22
drag, startPoint x: 721, startPoint y: 265, endPoint x: 830, endPoint y: 275, distance: 109.8
click at [830, 275] on span "Expense for Driver covers for Atlanta drop offs (Print Pack, Juvare, Veritix, W…" at bounding box center [828, 270] width 295 height 22
copy span "Driver covers for Atlanta drop offs (Print Pack, Juvare, Veritix, Weather Compa…"
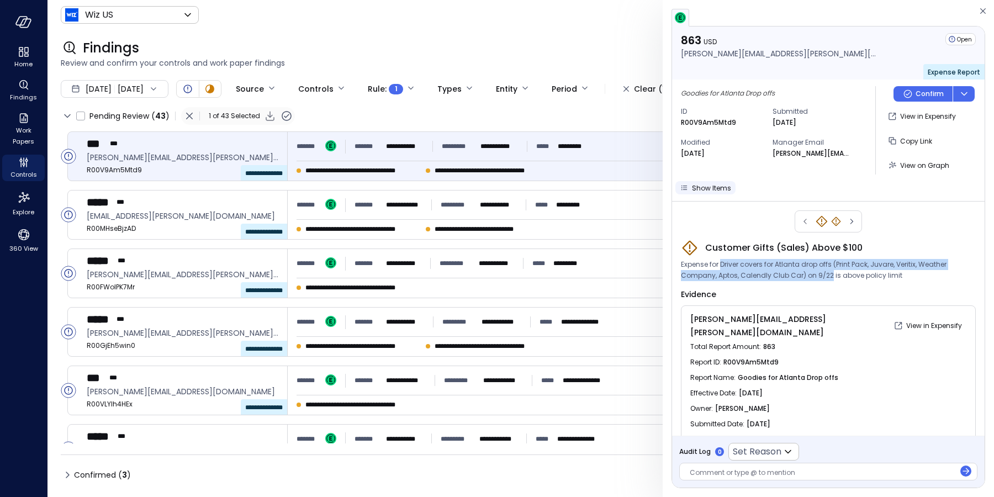
click at [712, 189] on span "Show Items" at bounding box center [711, 187] width 39 height 9
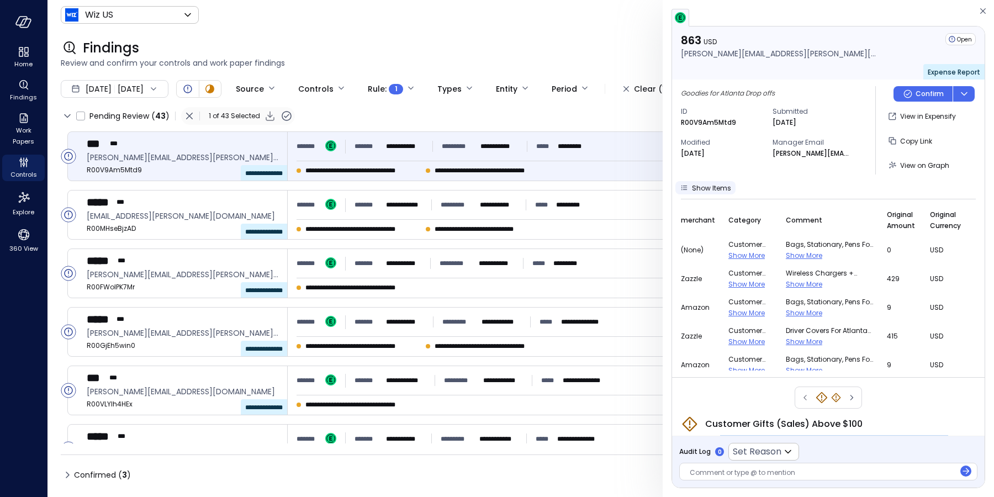
click at [715, 189] on span "Show Items" at bounding box center [711, 187] width 39 height 9
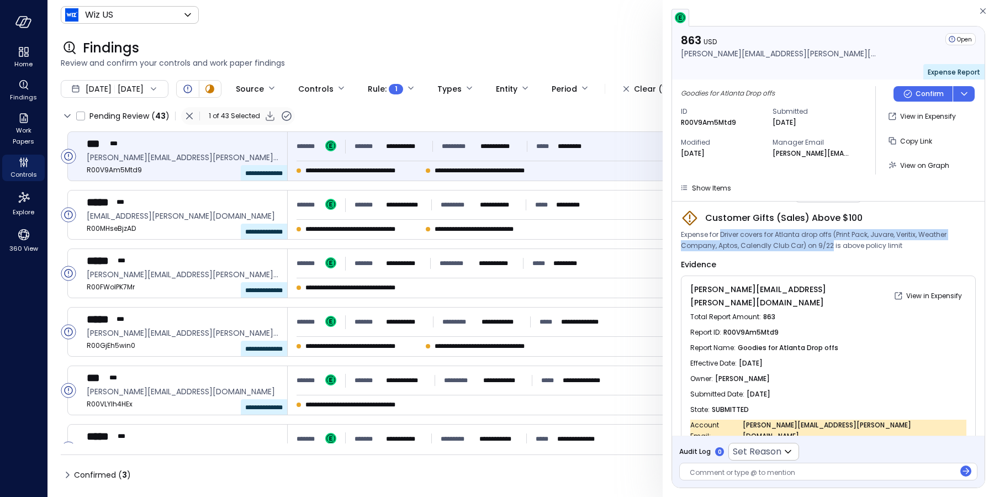
scroll to position [33, 0]
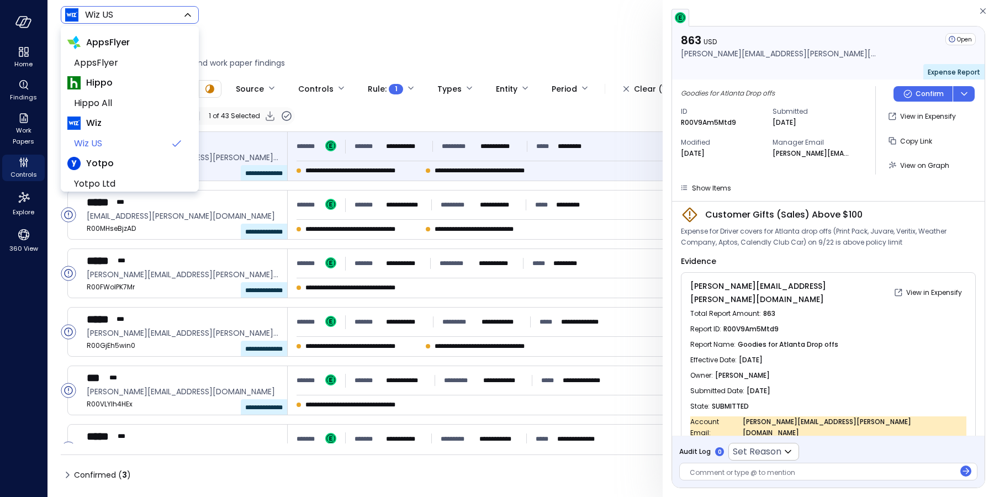
click at [113, 19] on body "**********" at bounding box center [497, 248] width 994 height 497
click at [116, 61] on span "AppsFlyer" at bounding box center [128, 62] width 109 height 13
type input "*******"
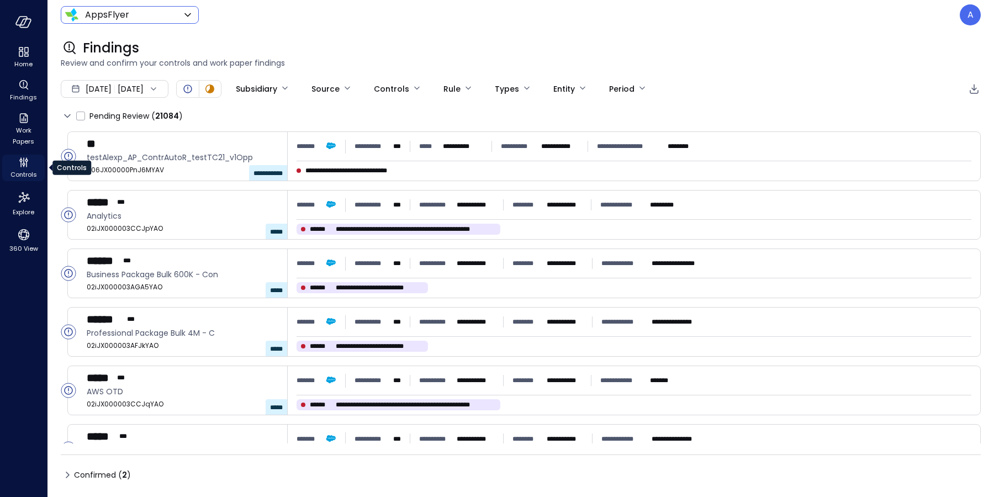
click at [20, 169] on span "Controls" at bounding box center [23, 174] width 27 height 11
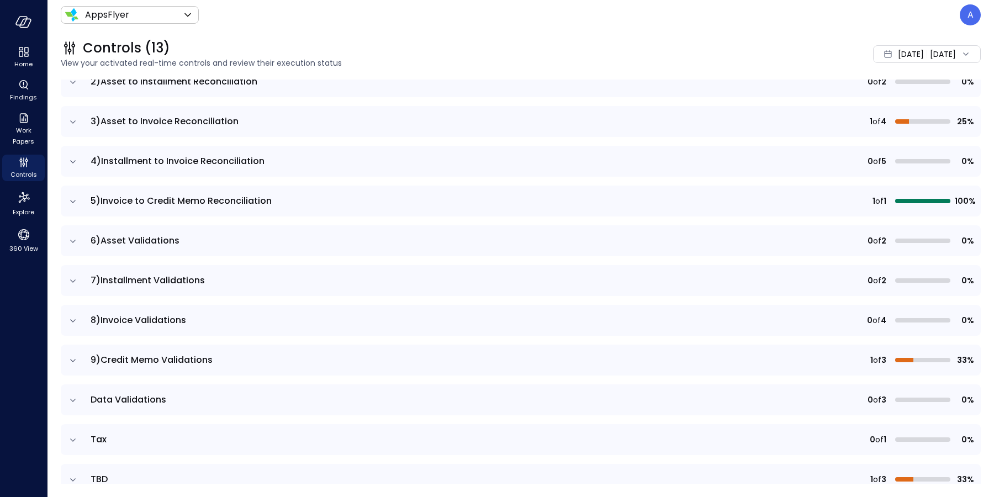
scroll to position [224, 0]
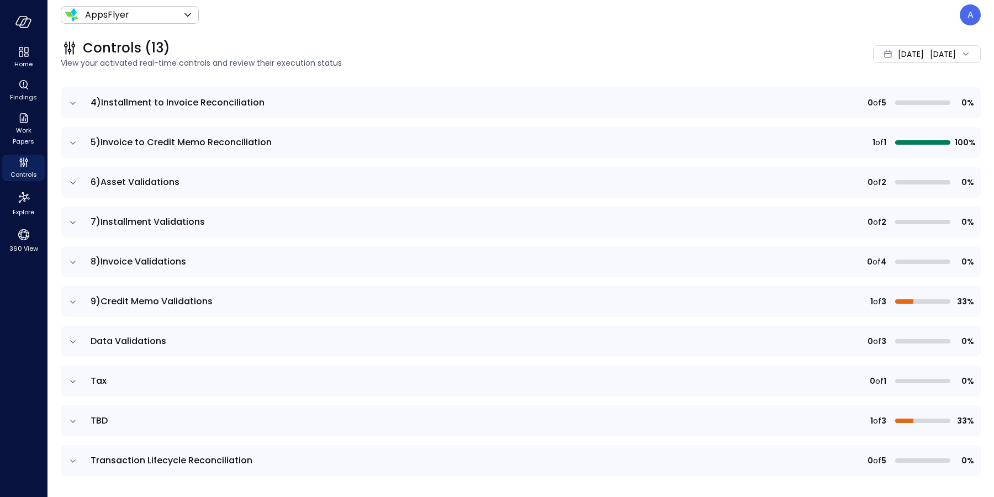
click at [73, 420] on icon "expand row" at bounding box center [73, 421] width 6 height 3
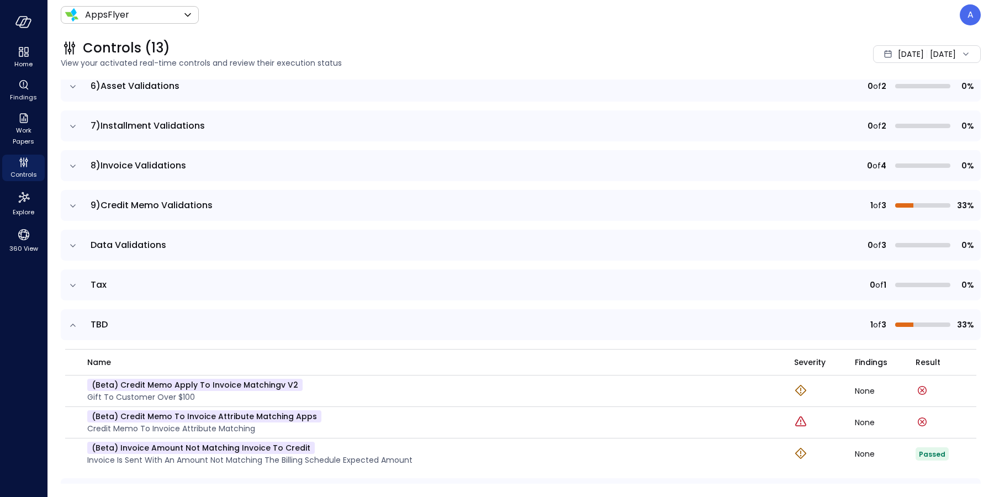
scroll to position [353, 0]
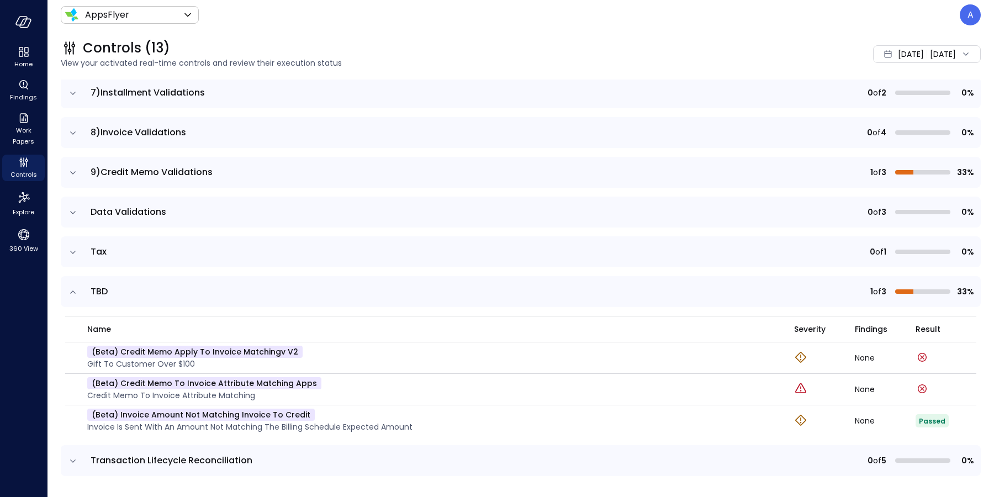
click at [72, 175] on icon "expand row" at bounding box center [72, 172] width 11 height 11
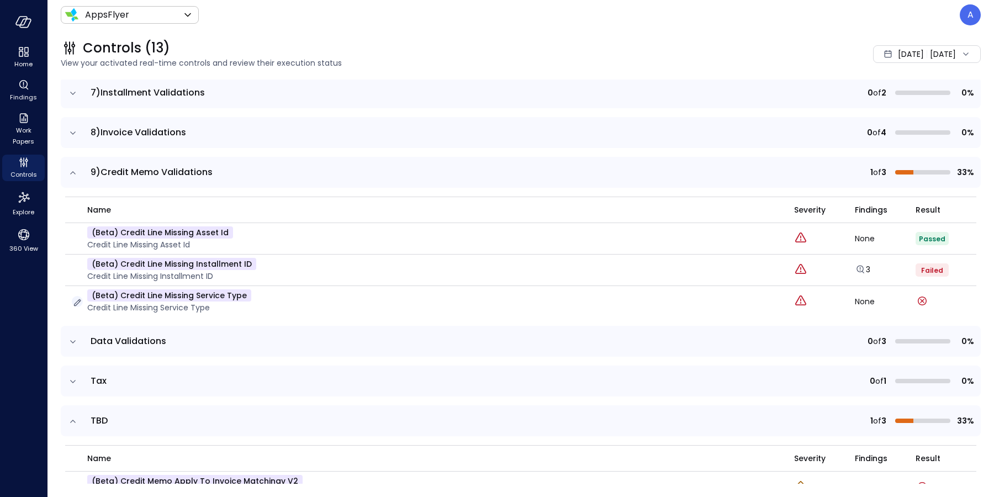
click at [77, 300] on icon "button" at bounding box center [77, 302] width 11 height 11
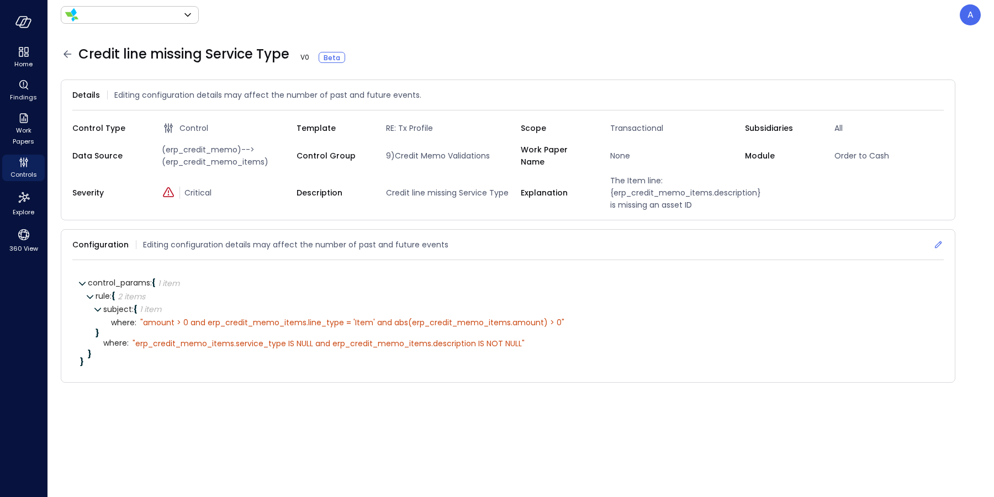
type input "*******"
click at [70, 50] on icon at bounding box center [67, 53] width 13 height 13
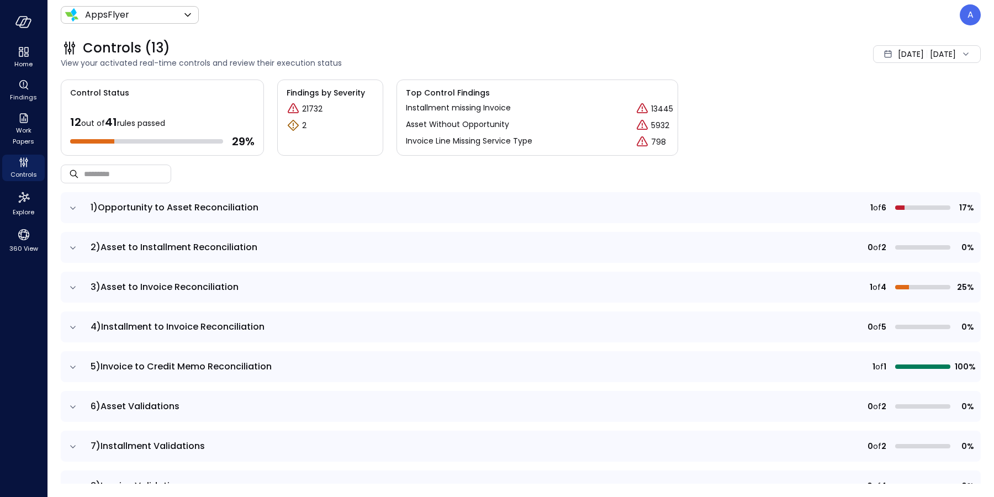
click at [71, 210] on icon "expand row" at bounding box center [72, 208] width 11 height 11
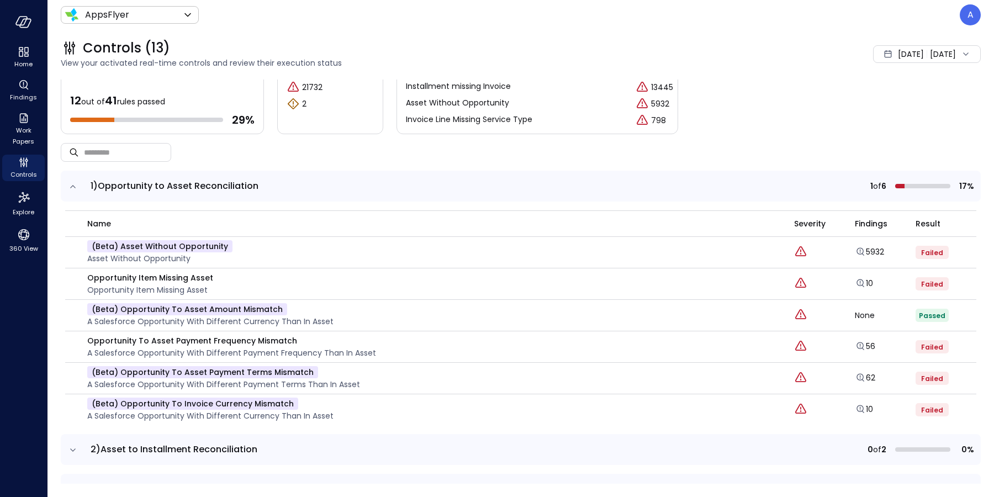
scroll to position [130, 0]
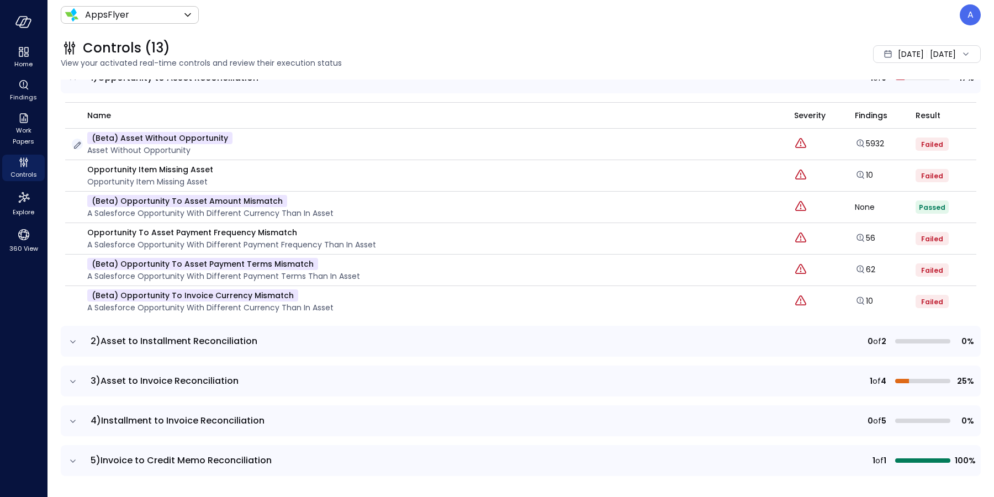
click at [75, 144] on icon "button" at bounding box center [77, 145] width 11 height 11
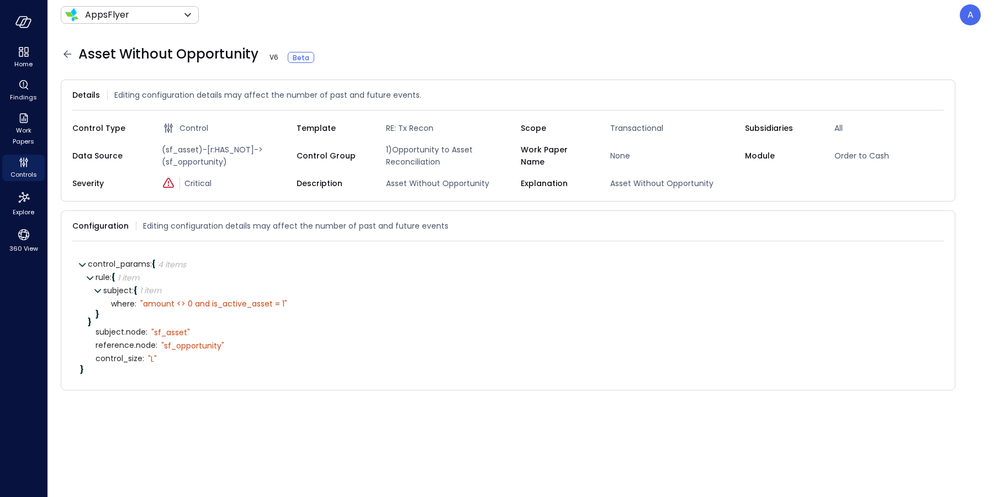
click at [67, 56] on icon at bounding box center [67, 53] width 13 height 13
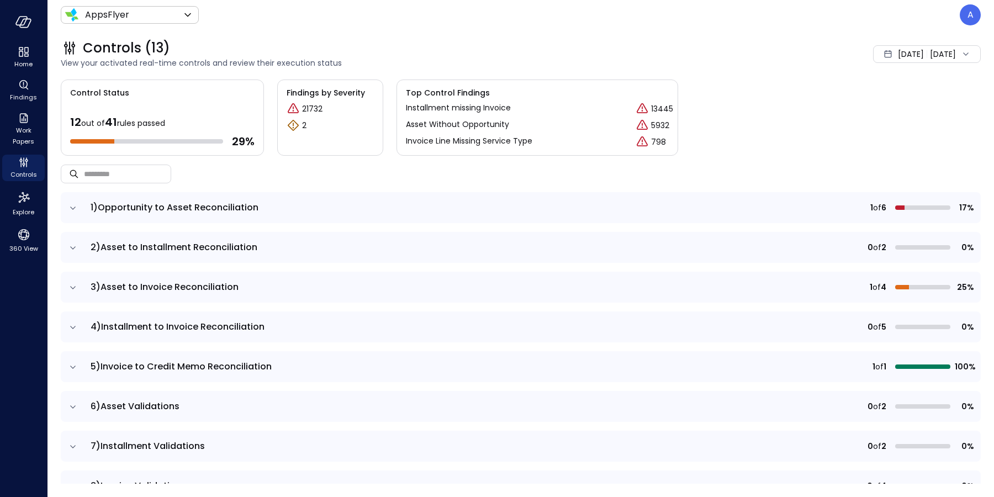
click at [71, 210] on icon "expand row" at bounding box center [72, 208] width 11 height 11
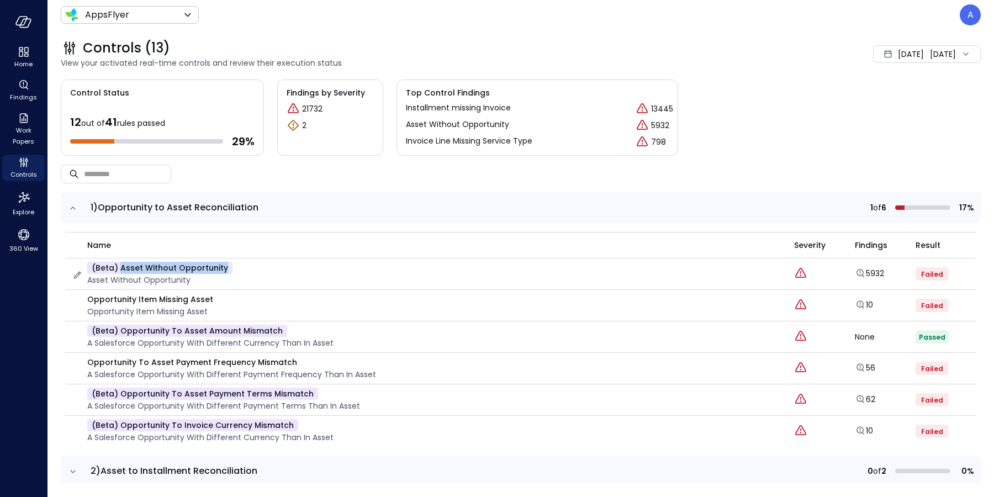
drag, startPoint x: 227, startPoint y: 266, endPoint x: 120, endPoint y: 268, distance: 107.2
click at [120, 268] on div "(beta) Asset Without Opportunity Asset Without Opportunity" at bounding box center [426, 274] width 709 height 24
copy p "Asset Without Opportunity"
click at [198, 297] on p "Opportunity Item Missing Asset" at bounding box center [150, 299] width 126 height 12
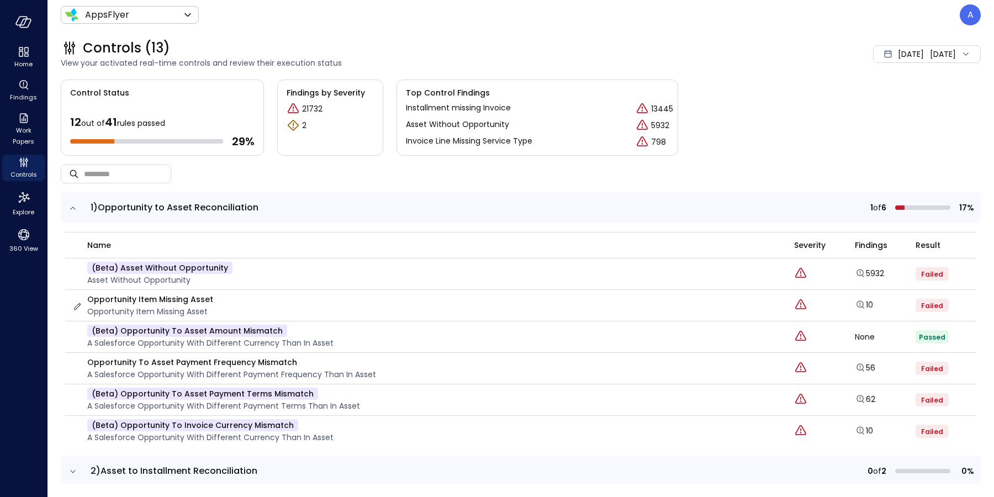
click at [168, 294] on p "Opportunity Item Missing Asset" at bounding box center [150, 299] width 126 height 12
click at [121, 298] on p "Opportunity Item Missing Asset" at bounding box center [150, 299] width 126 height 12
click at [154, 299] on p "Opportunity Item Missing Asset" at bounding box center [150, 299] width 126 height 12
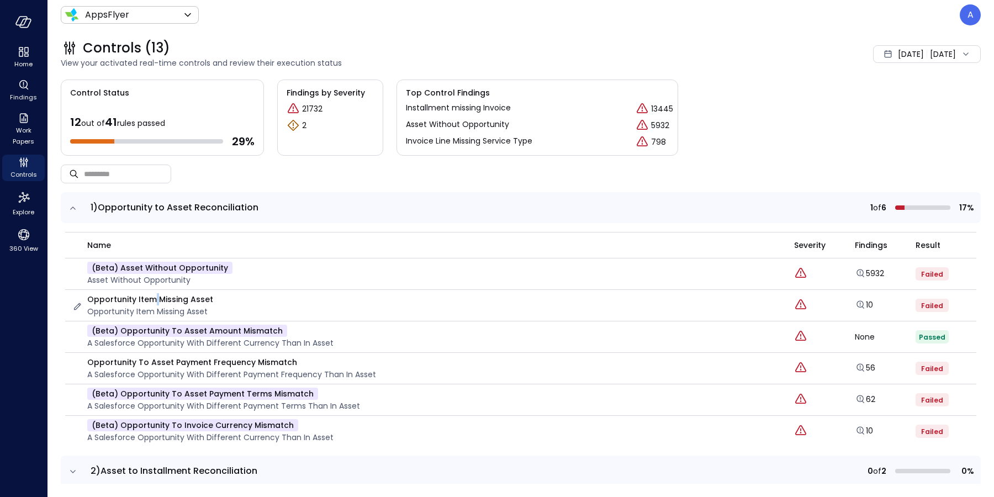
click at [154, 299] on p "Opportunity Item Missing Asset" at bounding box center [150, 299] width 126 height 12
click at [168, 299] on p "Opportunity Item Missing Asset" at bounding box center [150, 299] width 126 height 12
click at [192, 299] on p "Opportunity Item Missing Asset" at bounding box center [150, 299] width 126 height 12
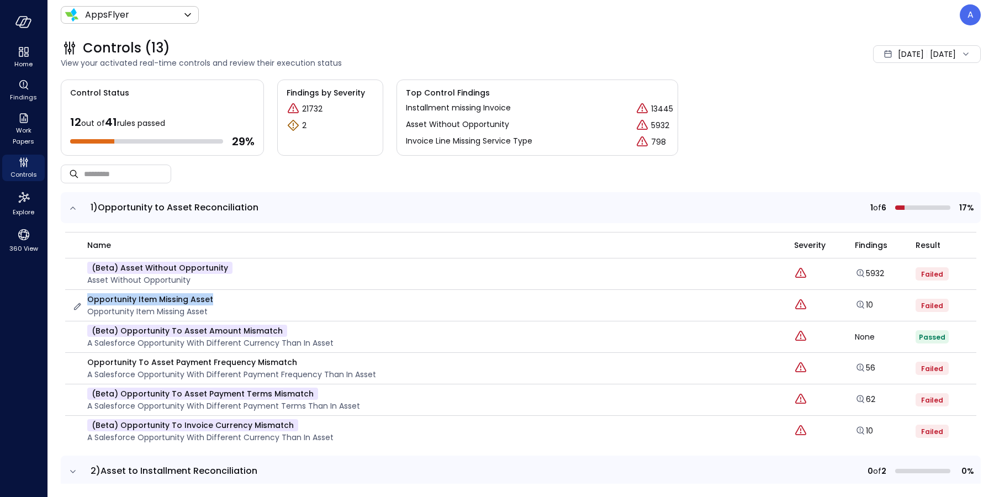
drag, startPoint x: 88, startPoint y: 297, endPoint x: 208, endPoint y: 298, distance: 119.3
click at [208, 298] on p "Opportunity Item Missing Asset" at bounding box center [150, 299] width 126 height 12
click at [70, 210] on icon "expand row" at bounding box center [72, 208] width 11 height 11
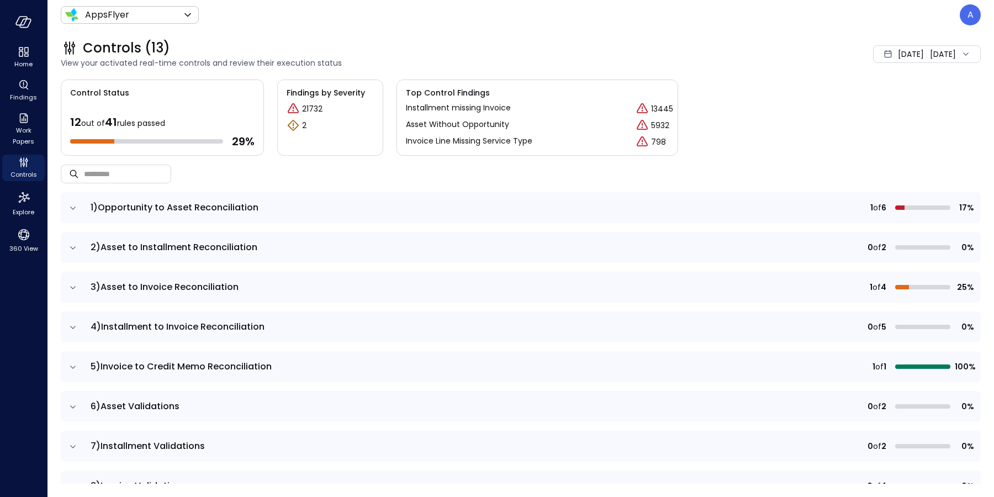
click at [310, 107] on p "21732" at bounding box center [312, 109] width 20 height 12
drag, startPoint x: 301, startPoint y: 123, endPoint x: 307, endPoint y: 124, distance: 5.6
click at [307, 124] on div "2" at bounding box center [330, 125] width 87 height 13
click at [315, 109] on p "21732" at bounding box center [312, 109] width 20 height 12
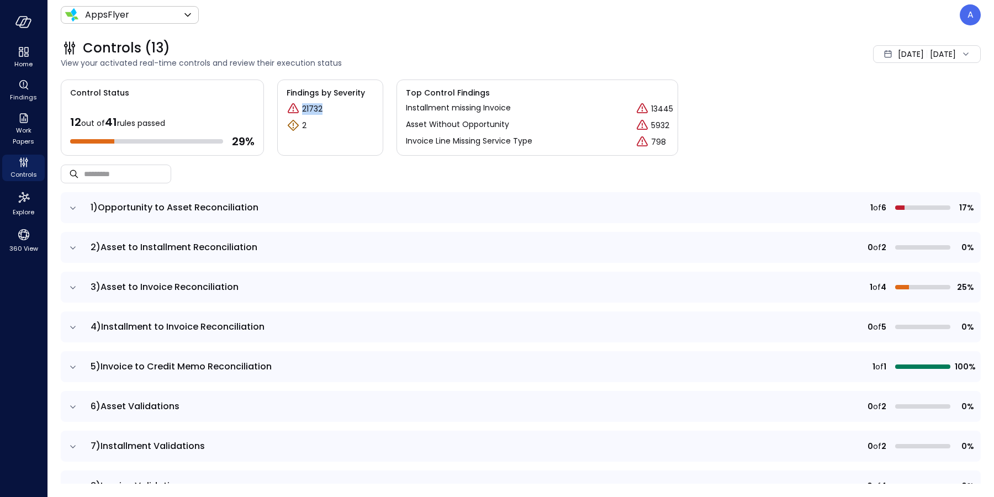
click at [315, 109] on p "21732" at bounding box center [312, 109] width 20 height 12
click at [301, 91] on span "Findings by Severity" at bounding box center [330, 93] width 87 height 12
click at [336, 91] on span "Findings by Severity" at bounding box center [330, 93] width 87 height 12
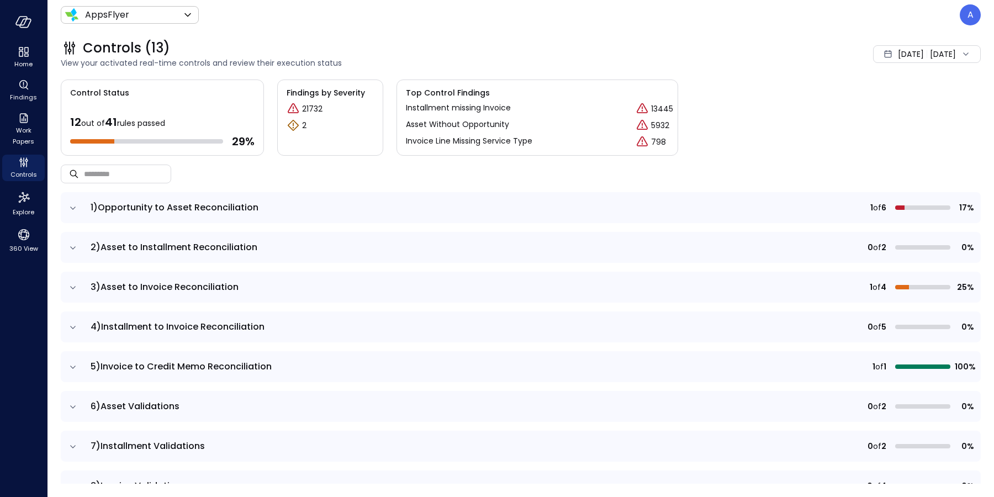
click at [425, 91] on span "Top Control Findings" at bounding box center [537, 93] width 263 height 12
click at [458, 90] on span "Top Control Findings" at bounding box center [537, 93] width 263 height 12
drag, startPoint x: 457, startPoint y: 90, endPoint x: 473, endPoint y: 94, distance: 15.9
click at [457, 91] on span "Top Control Findings" at bounding box center [537, 93] width 263 height 12
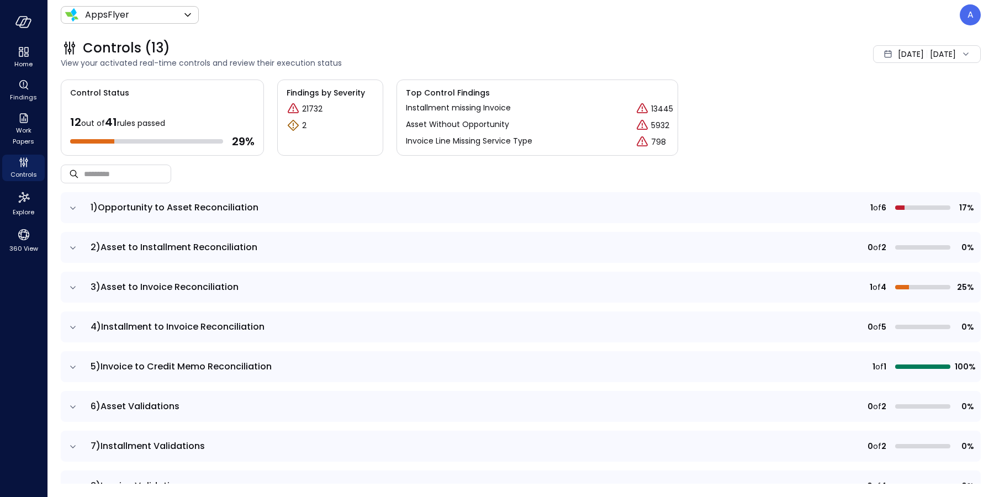
click at [440, 109] on p "Installment missing Invoice" at bounding box center [458, 108] width 105 height 13
click at [460, 107] on p "Installment missing Invoice" at bounding box center [458, 108] width 105 height 13
click at [309, 108] on p "21732" at bounding box center [312, 109] width 20 height 12
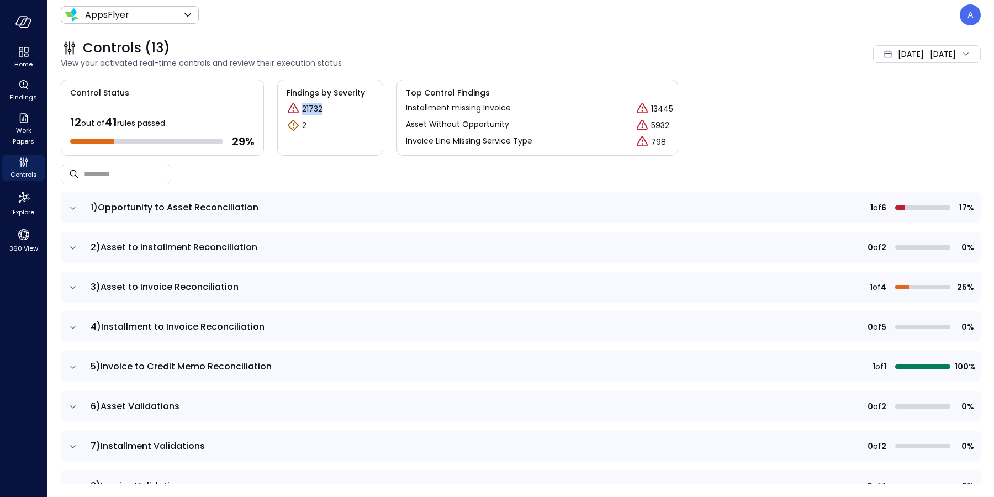
click at [309, 108] on p "21732" at bounding box center [312, 109] width 20 height 12
click at [306, 123] on p "2" at bounding box center [304, 126] width 4 height 12
click at [131, 15] on body "Home Findings Work Papers Controls Explore 360 View AppsFlyer ******* ​ A Contr…" at bounding box center [497, 248] width 994 height 497
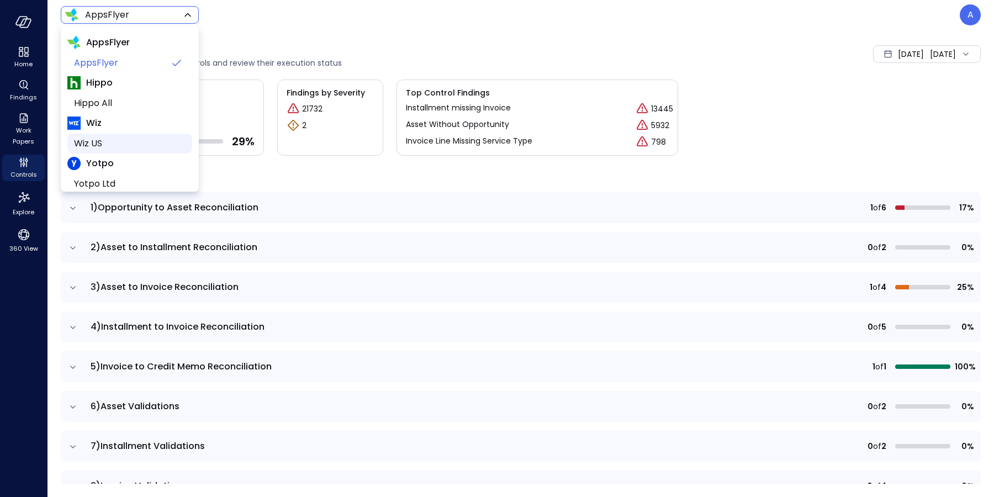
click at [131, 143] on span "Wiz US" at bounding box center [128, 143] width 109 height 13
type input "******"
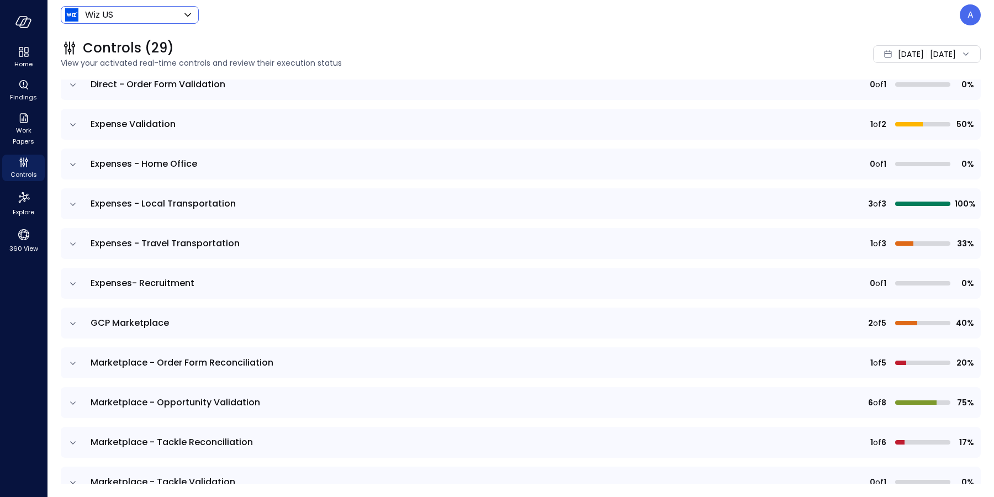
scroll to position [361, 0]
click at [71, 125] on icon "expand row" at bounding box center [72, 125] width 11 height 11
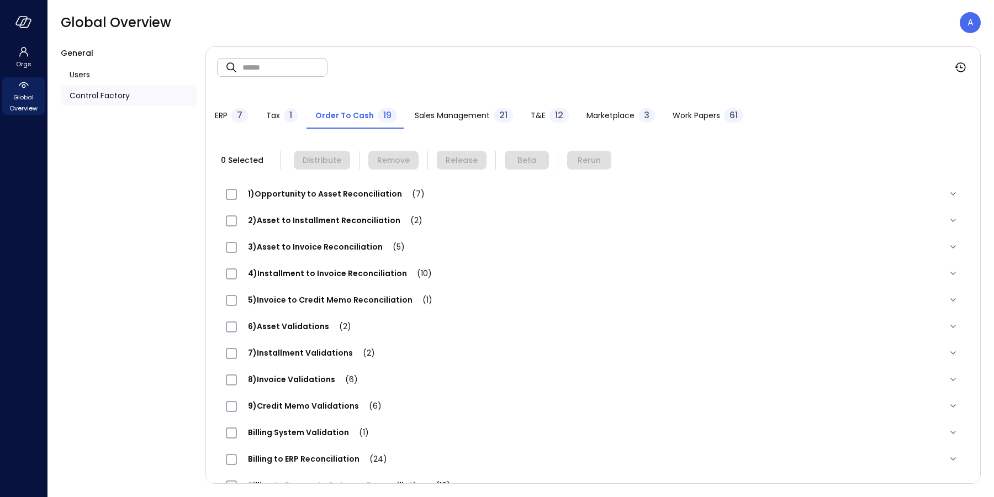
click at [29, 87] on icon at bounding box center [23, 84] width 13 height 13
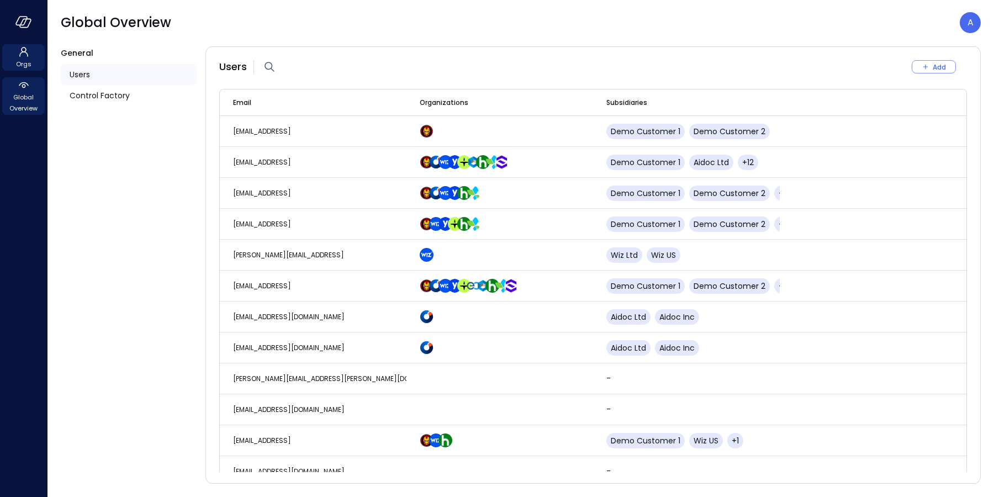
click at [28, 54] on icon at bounding box center [23, 51] width 13 height 13
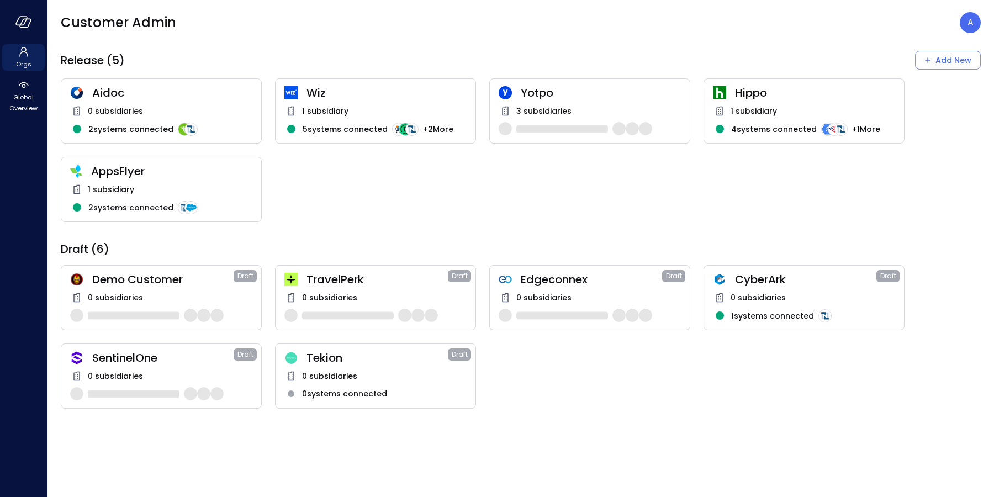
click at [193, 198] on div "1 subsidiary 2 systems connected" at bounding box center [161, 205] width 182 height 45
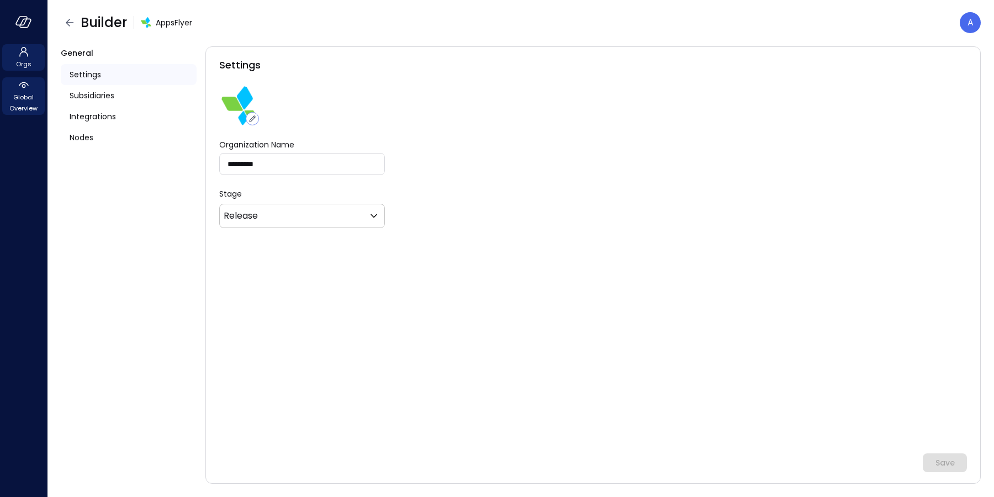
click at [28, 98] on span "Global Overview" at bounding box center [24, 103] width 34 height 22
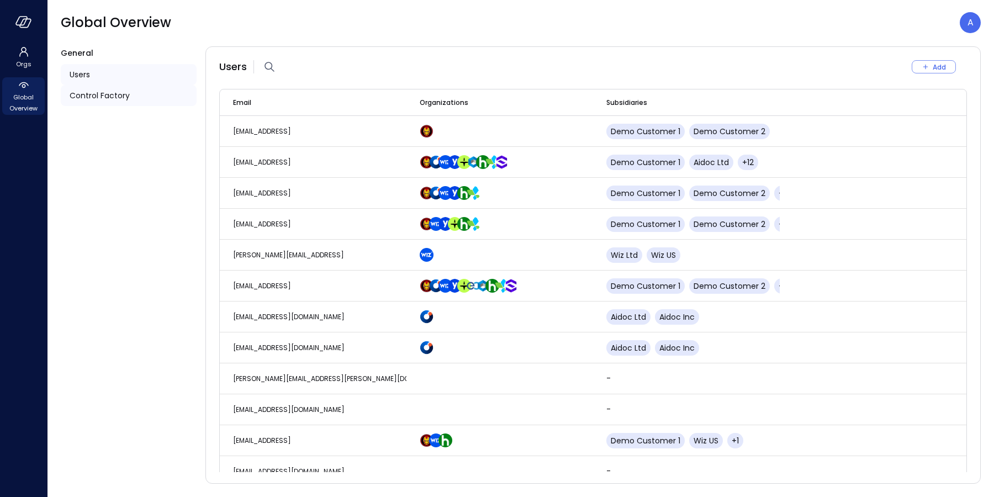
click at [94, 94] on span "Control Factory" at bounding box center [100, 95] width 60 height 12
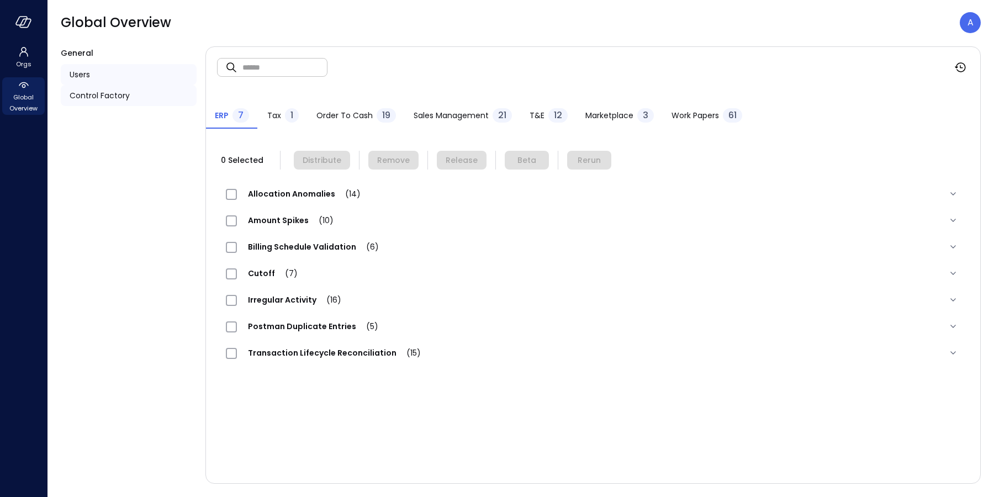
click at [84, 72] on span "Users" at bounding box center [80, 74] width 20 height 12
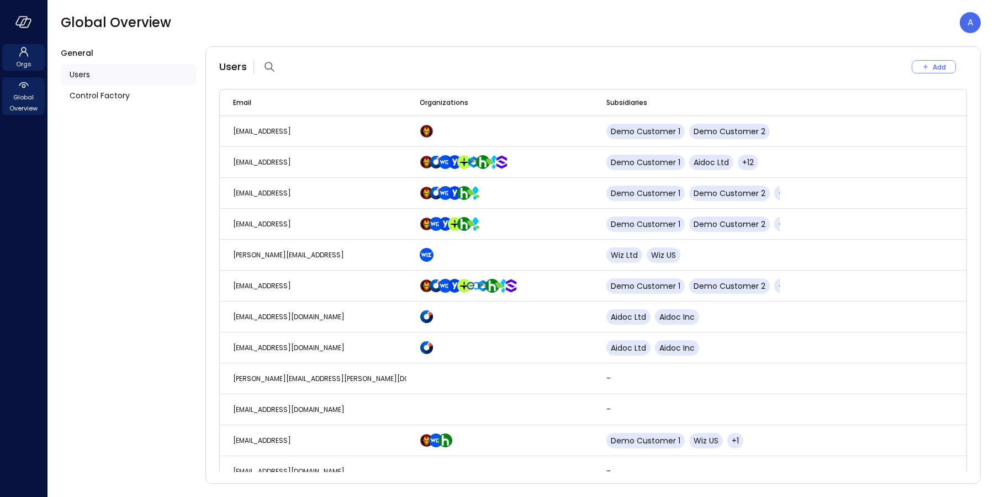
click at [24, 59] on span "Orgs" at bounding box center [23, 64] width 15 height 11
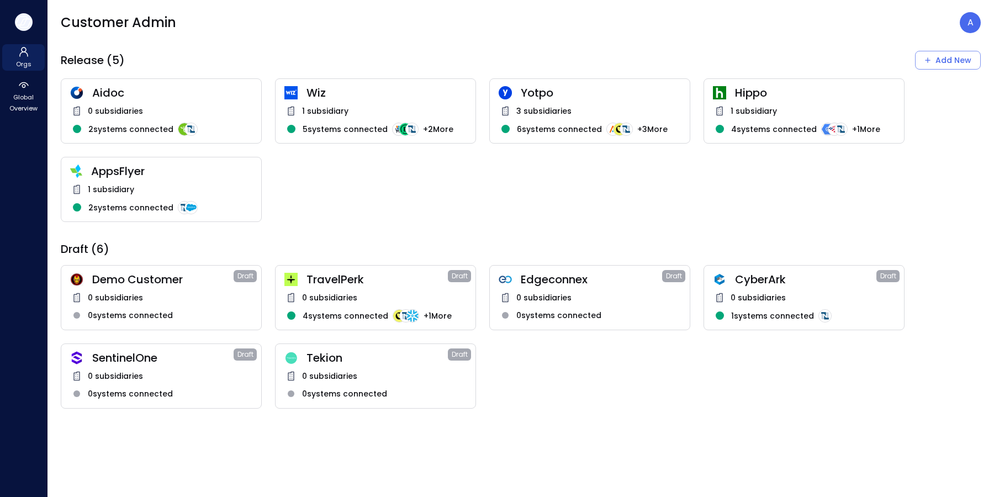
click at [24, 24] on icon "button" at bounding box center [21, 21] width 11 height 8
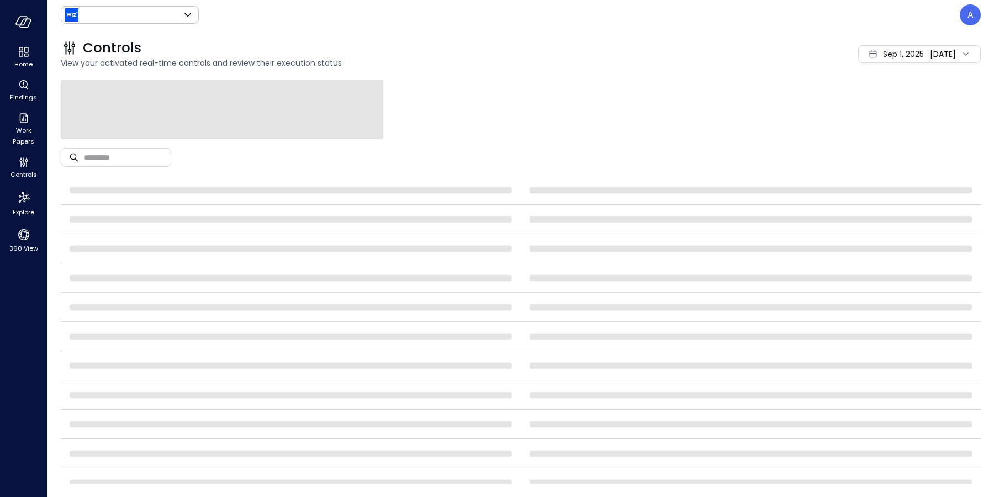
type input "******"
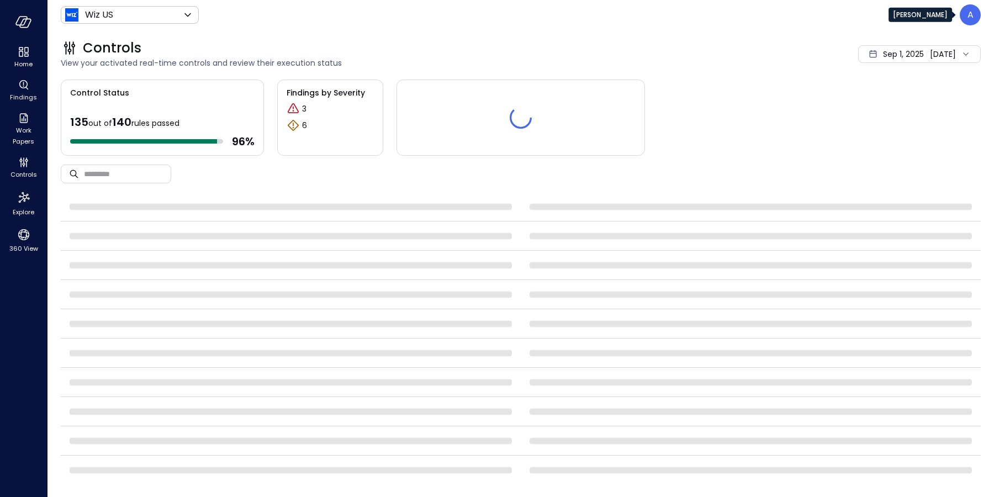
click at [971, 18] on p "A" at bounding box center [971, 14] width 6 height 13
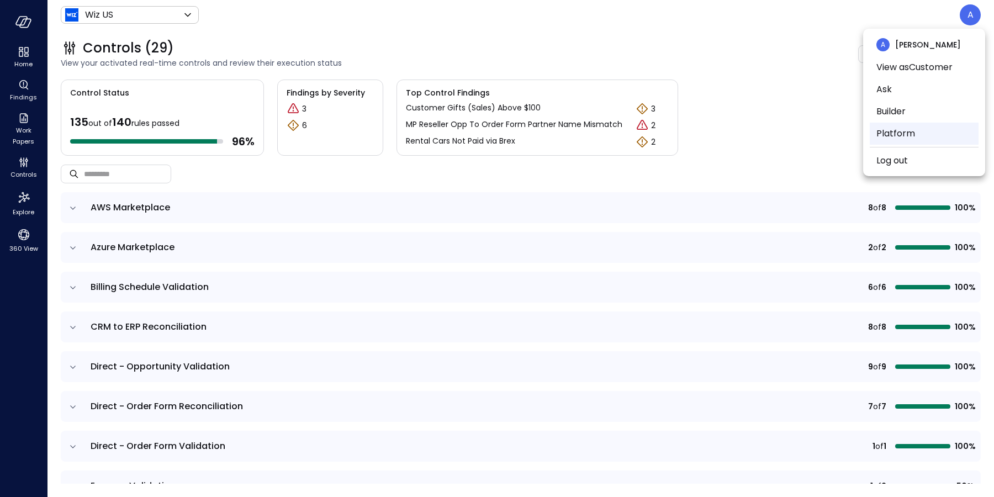
click at [923, 130] on li "Platform" at bounding box center [924, 134] width 109 height 22
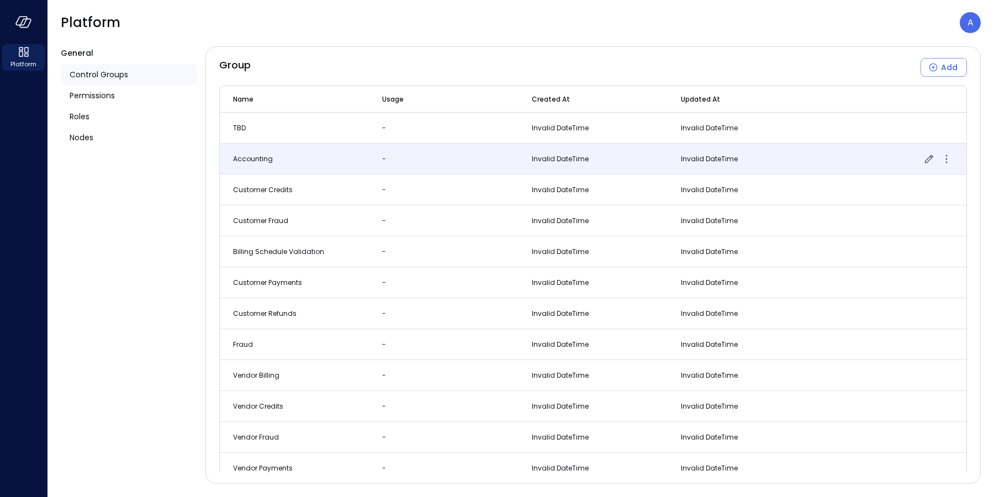
scroll to position [2508, 0]
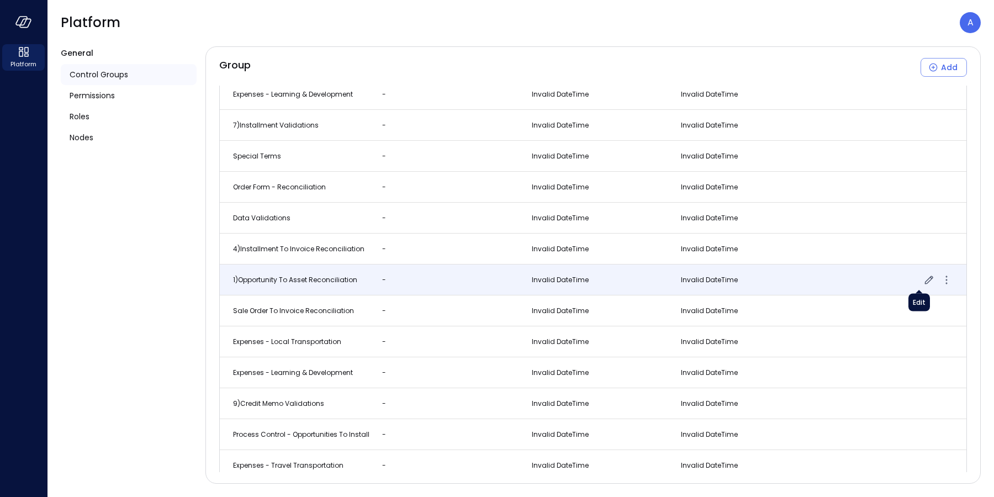
click at [922, 282] on icon "button" at bounding box center [928, 279] width 13 height 13
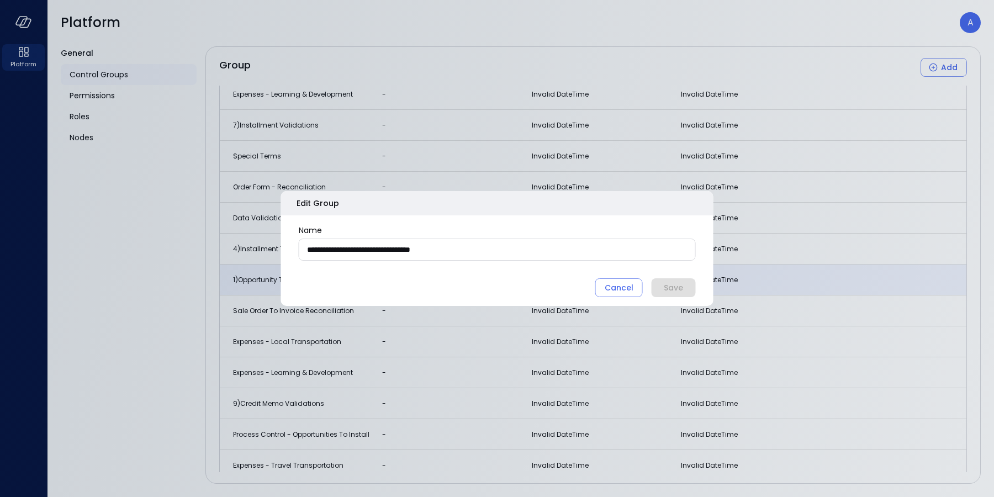
drag, startPoint x: 311, startPoint y: 248, endPoint x: 301, endPoint y: 251, distance: 11.0
click at [301, 251] on input "**********" at bounding box center [497, 249] width 396 height 20
click at [621, 284] on div "Cancel" at bounding box center [619, 288] width 29 height 14
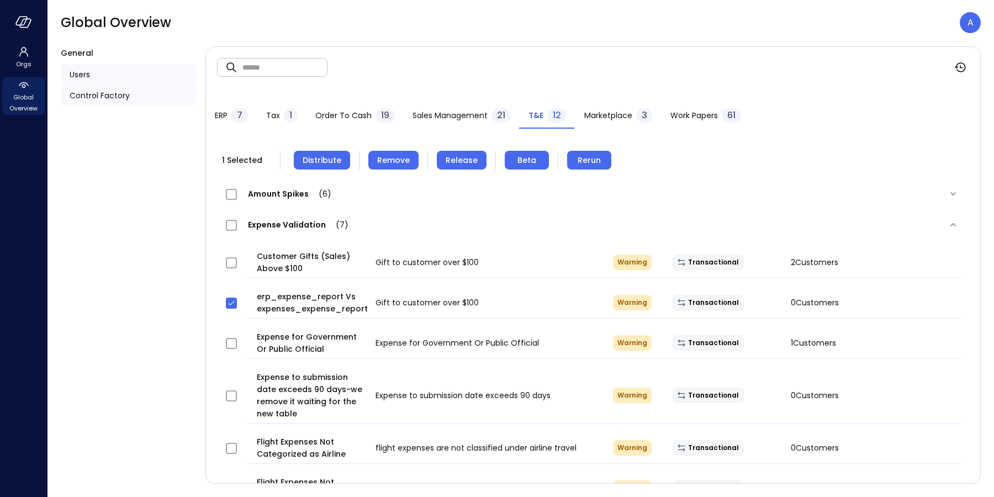
scroll to position [86, 0]
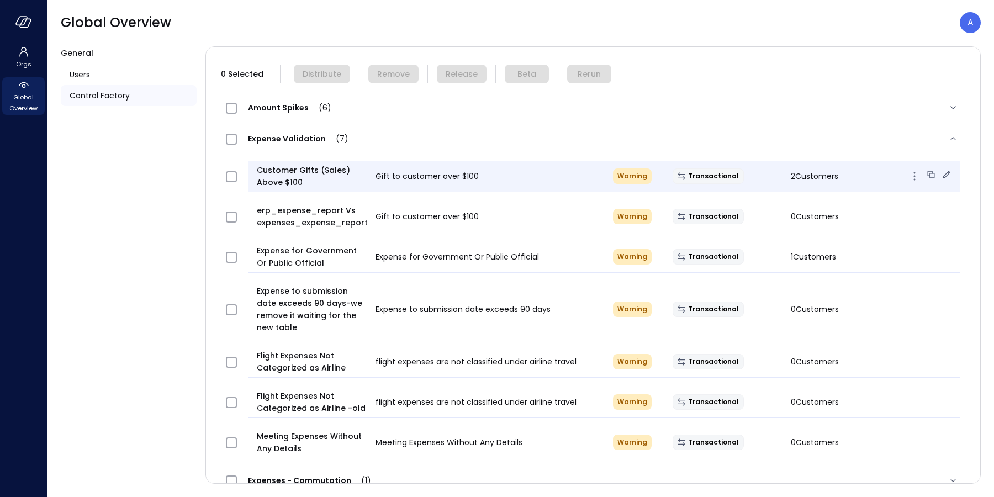
click at [300, 177] on span "Customer Gifts (Sales) Above $100" at bounding box center [312, 176] width 110 height 24
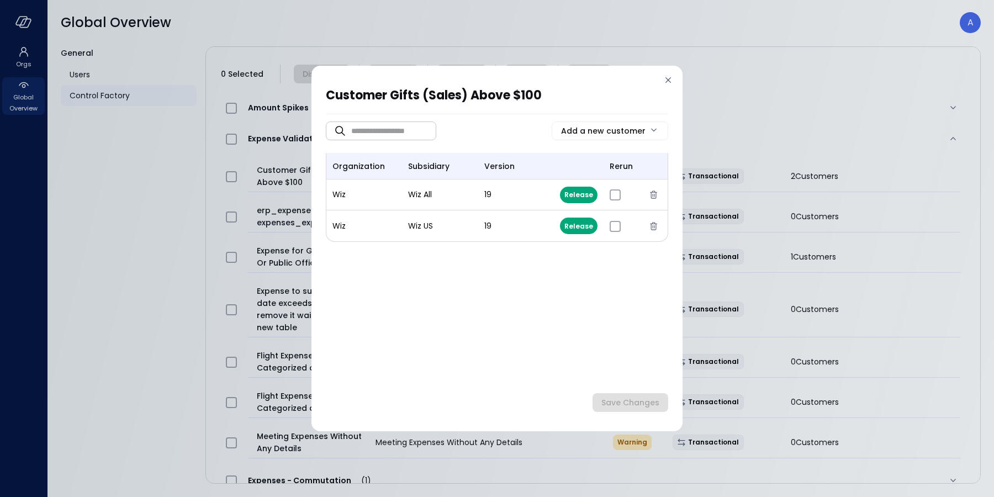
click at [670, 79] on icon at bounding box center [668, 80] width 11 height 11
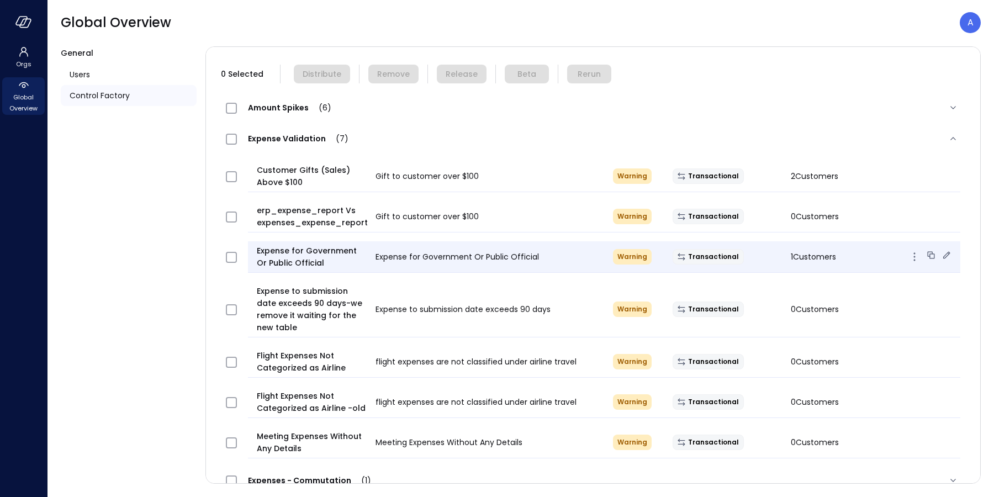
click at [303, 256] on span "Expense for Government Or Public Official" at bounding box center [312, 257] width 110 height 24
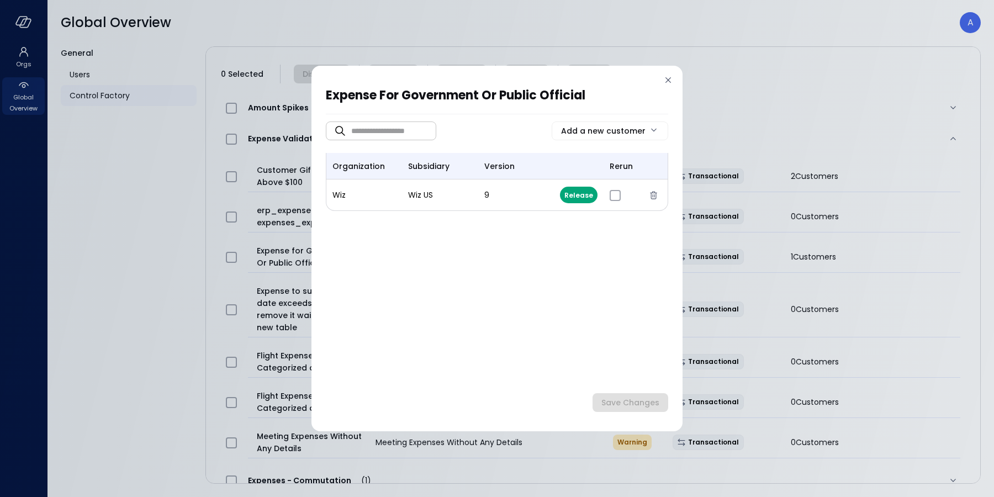
click at [667, 81] on icon at bounding box center [668, 80] width 6 height 6
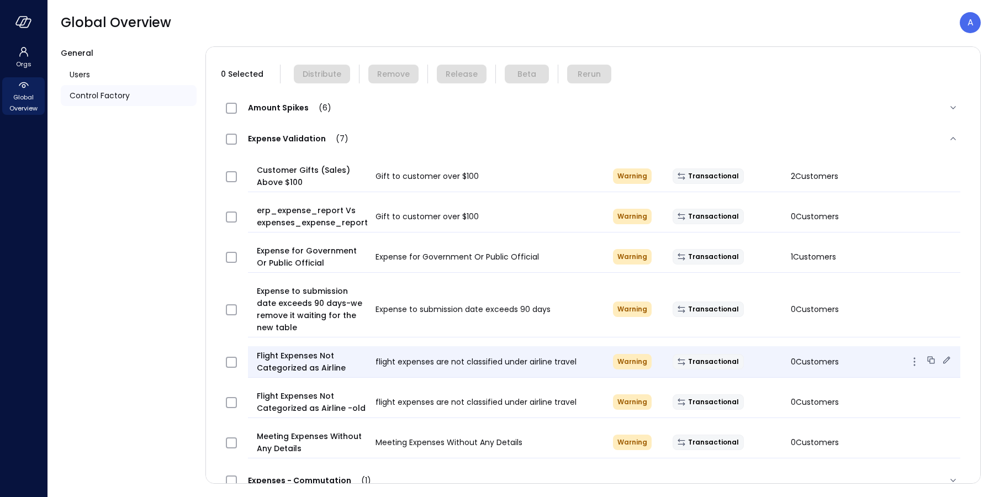
click at [943, 361] on icon at bounding box center [946, 359] width 7 height 7
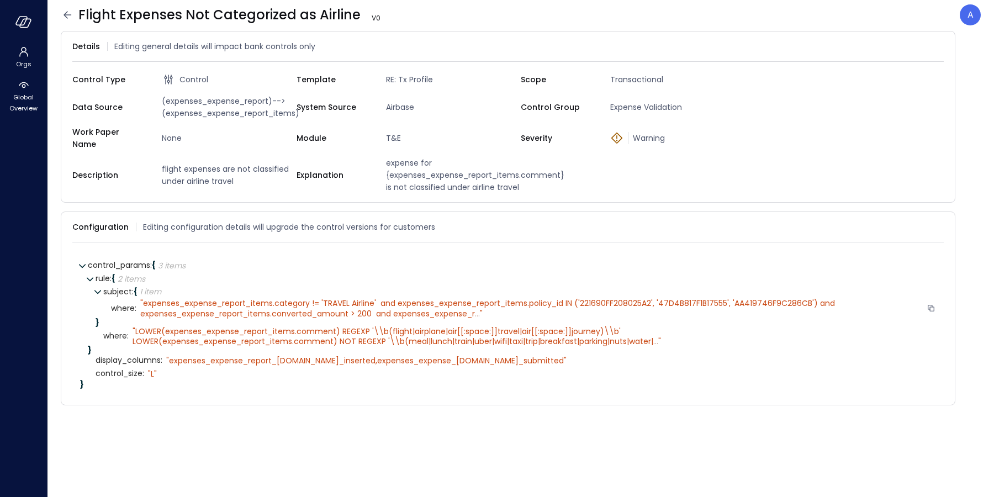
click at [385, 304] on span "expenses_expense_report_items.category != 'TRAVEL Airline' and expenses_expense…" at bounding box center [488, 308] width 697 height 21
click at [438, 303] on span "expenses_expense_report_items.category != 'TRAVEL Airline' and expenses_expense…" at bounding box center [488, 308] width 697 height 21
click at [593, 326] on span "LOWER(expenses_expense_report_items.comment) REGEXP '\\b(flight|airplane|air[[:…" at bounding box center [393, 336] width 521 height 21
